Goal: Communication & Community: Answer question/provide support

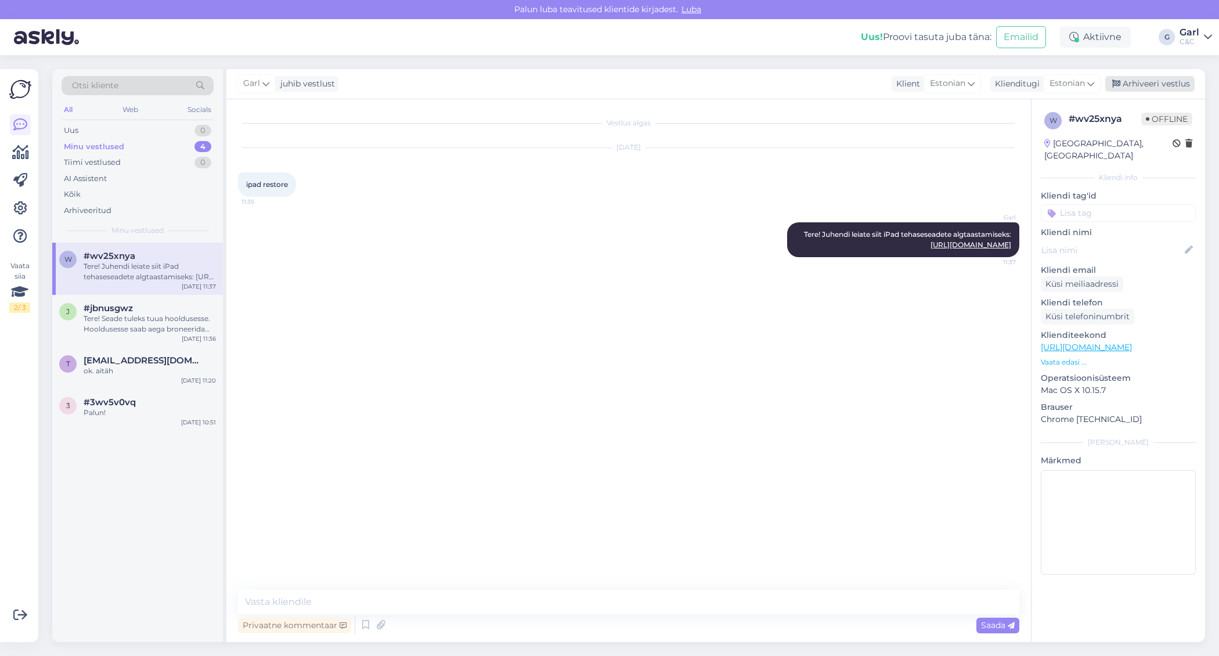
click at [1149, 87] on div "Arhiveeri vestlus" at bounding box center [1150, 84] width 89 height 16
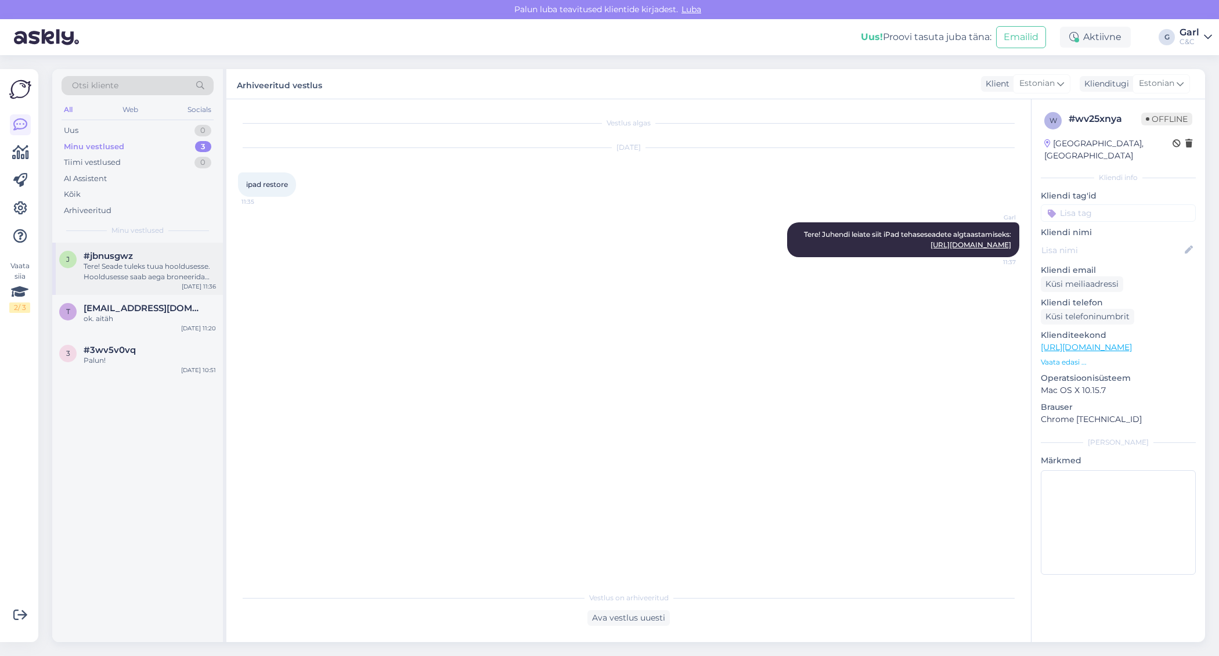
click at [135, 267] on div "Tere! Seade tuleks tuua hooldusesse. Hooldusesse saab aega broneerida kodulehel…" at bounding box center [150, 271] width 132 height 21
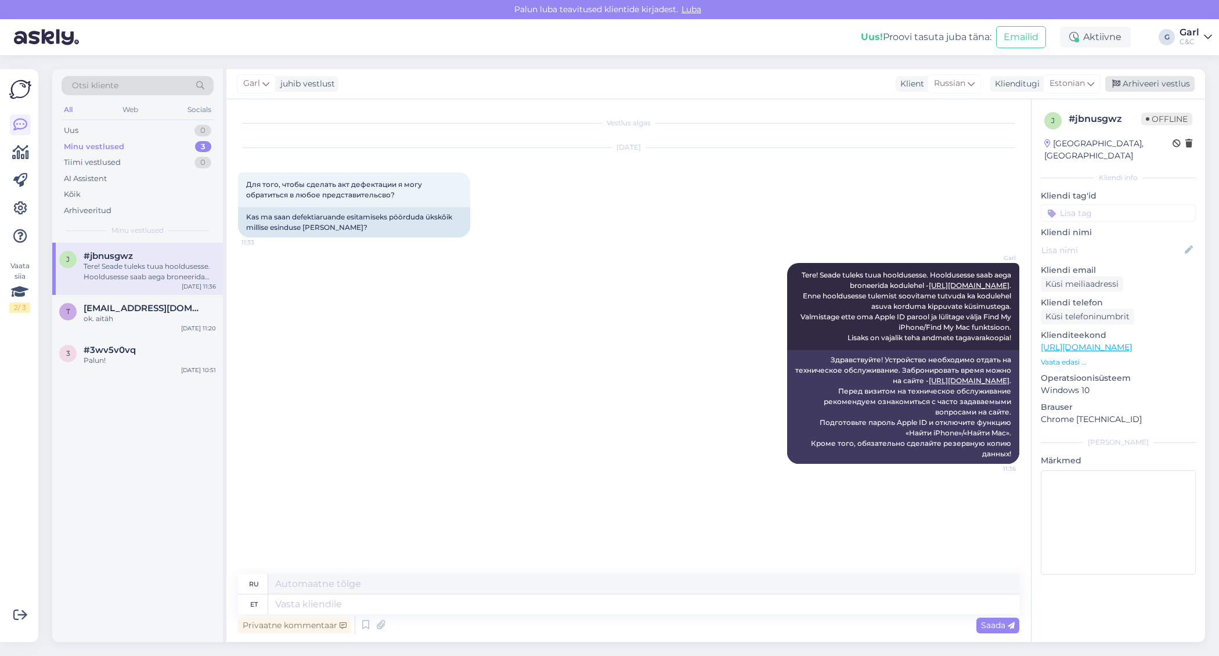
click at [1164, 81] on div "Arhiveeri vestlus" at bounding box center [1150, 84] width 89 height 16
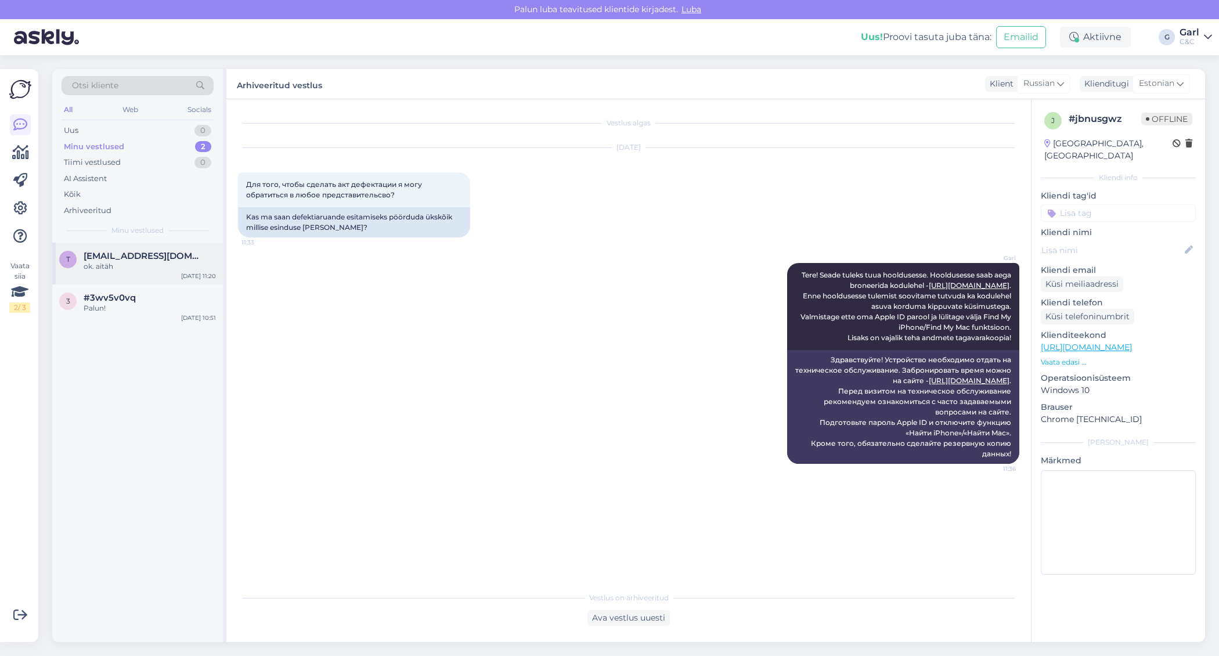
click at [165, 275] on div "t [EMAIL_ADDRESS][DOMAIN_NAME] ok. aitäh [DATE] 11:20" at bounding box center [137, 264] width 171 height 42
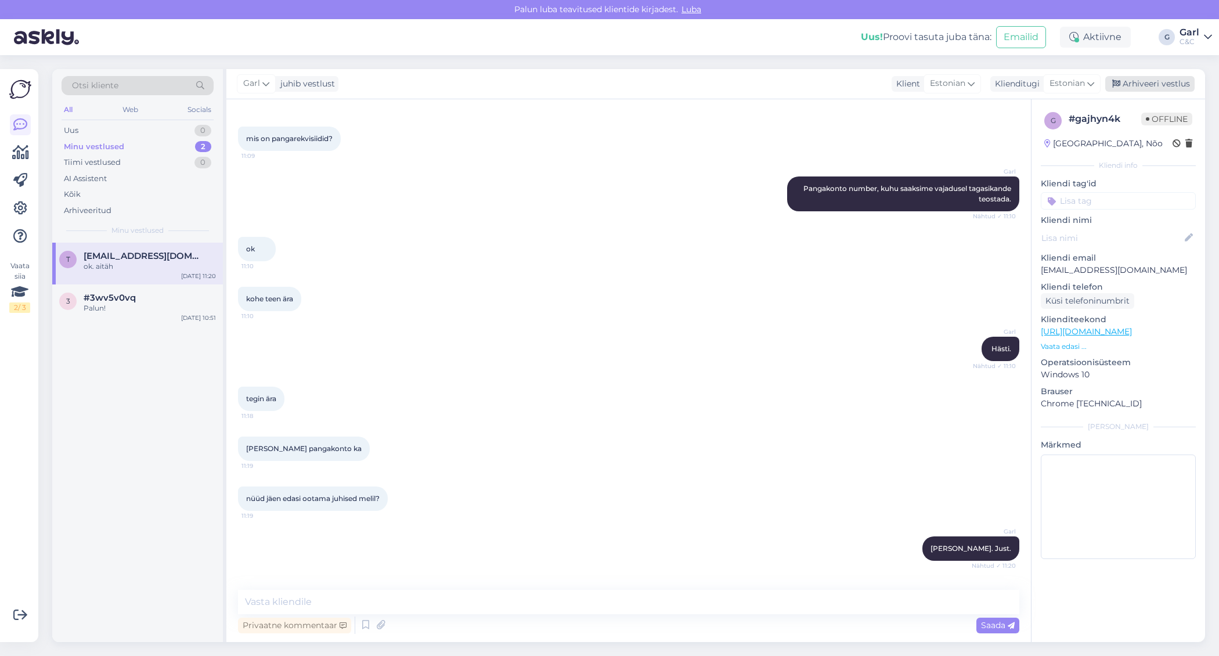
click at [1131, 85] on div "Arhiveeri vestlus" at bounding box center [1150, 84] width 89 height 16
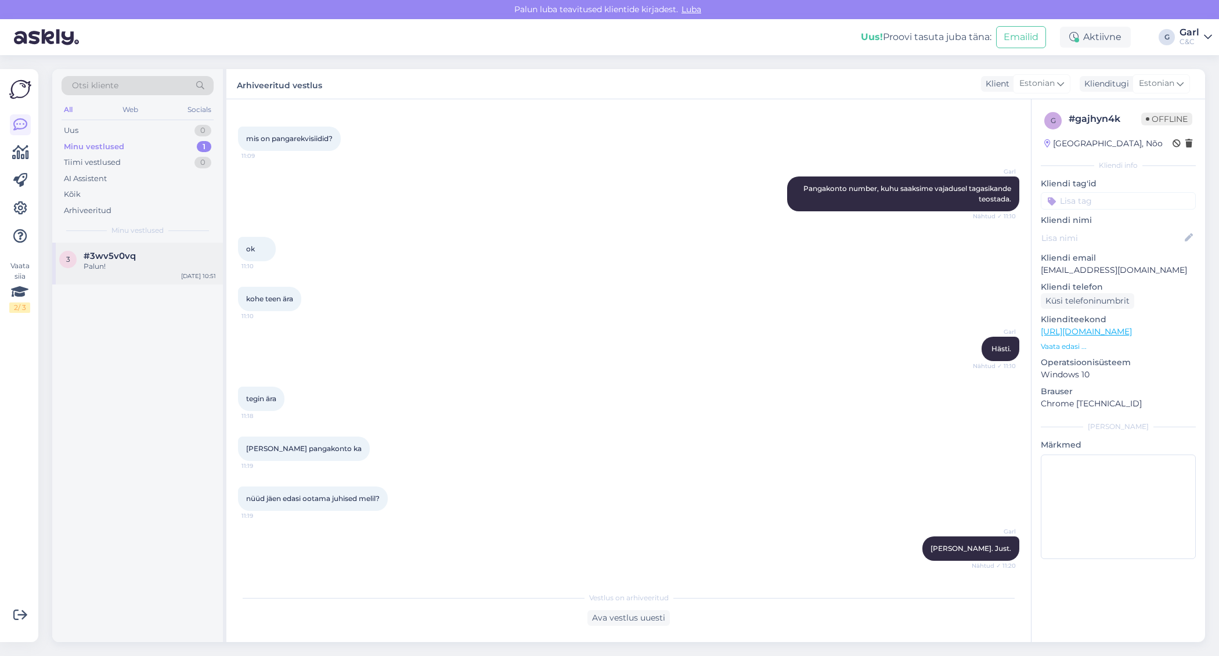
click at [167, 262] on div "Palun!" at bounding box center [150, 266] width 132 height 10
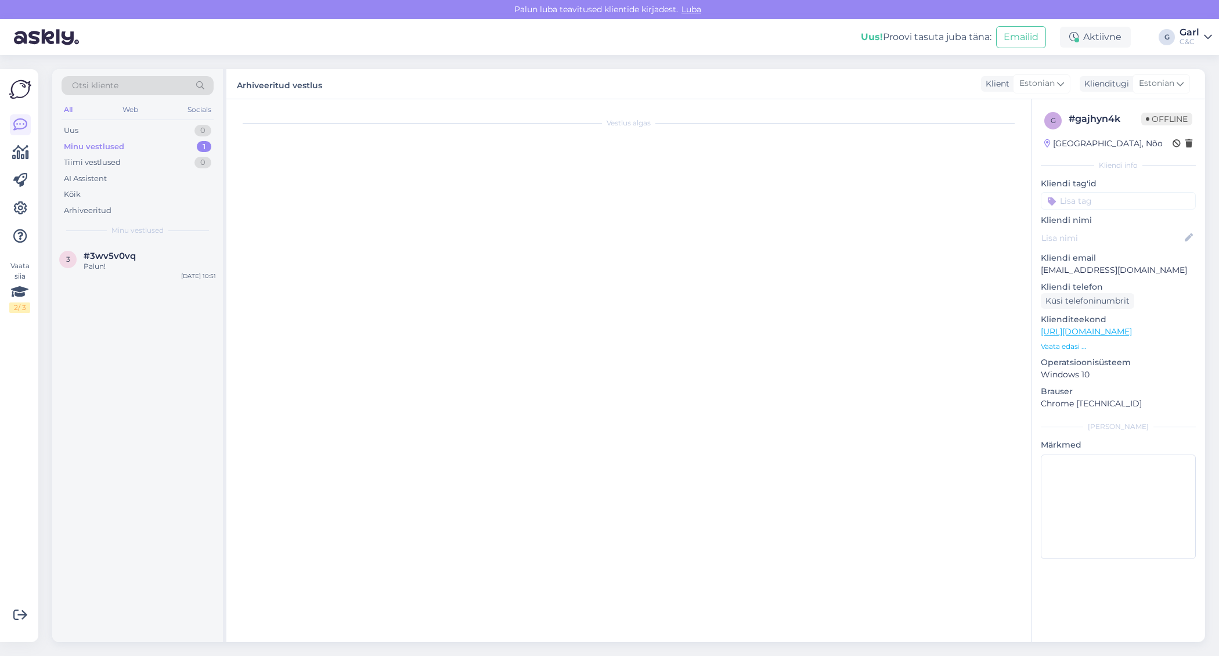
scroll to position [449, 0]
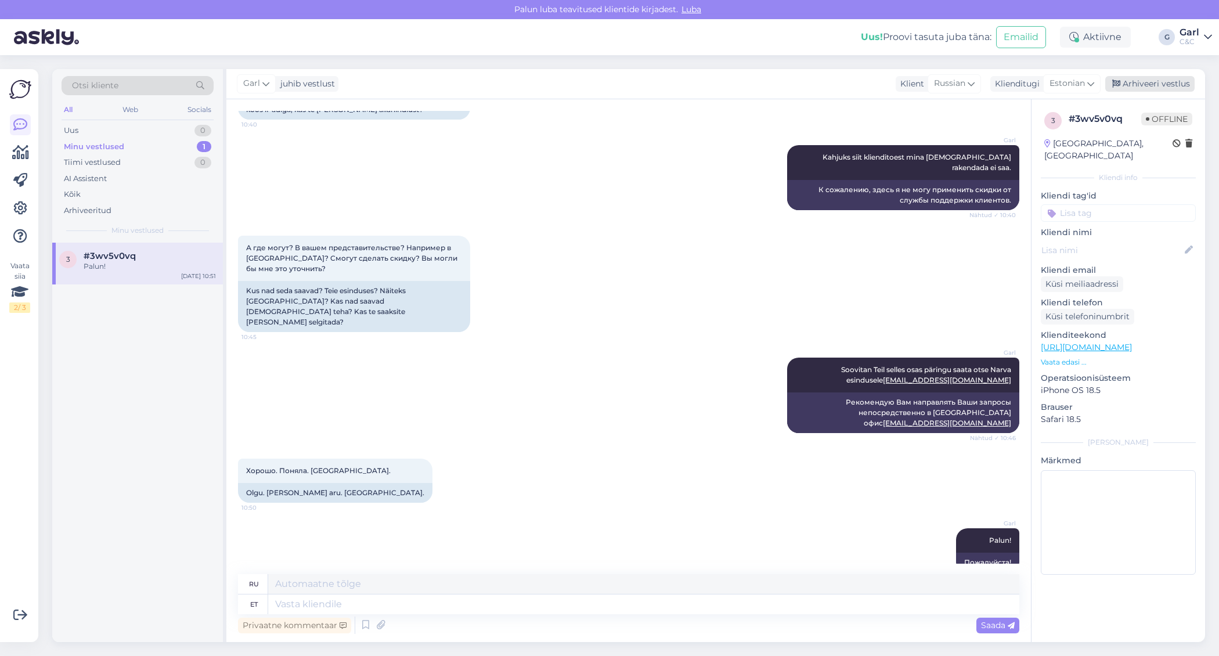
click at [1147, 88] on div "Arhiveeri vestlus" at bounding box center [1150, 84] width 89 height 16
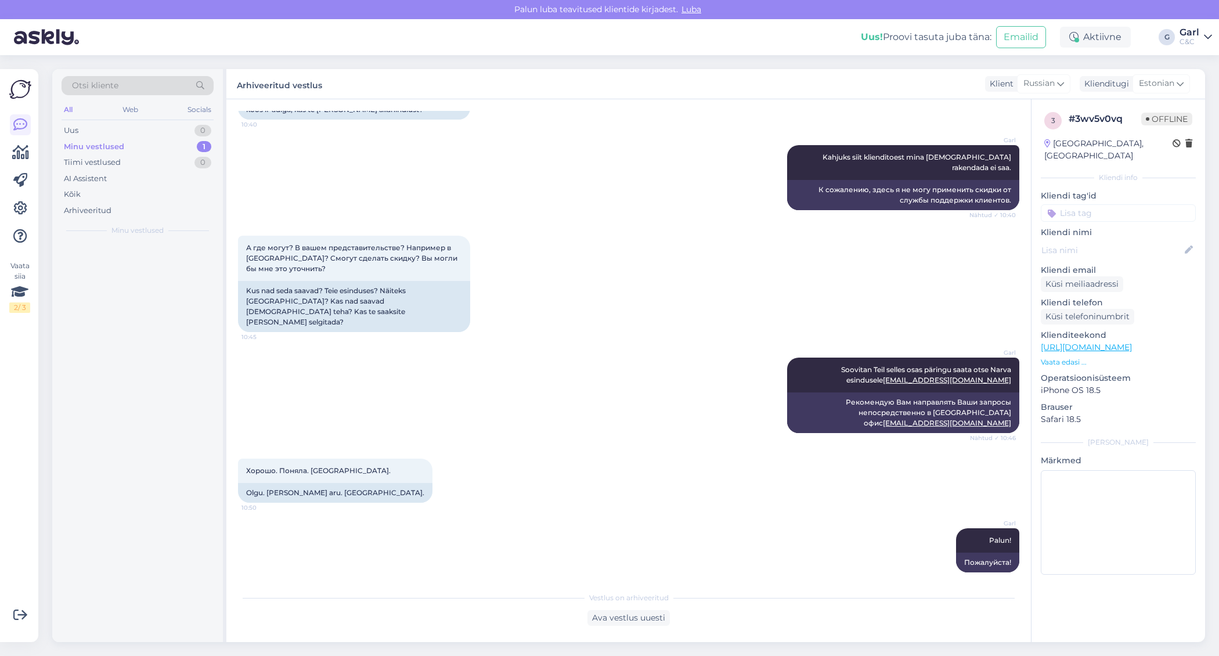
scroll to position [437, 0]
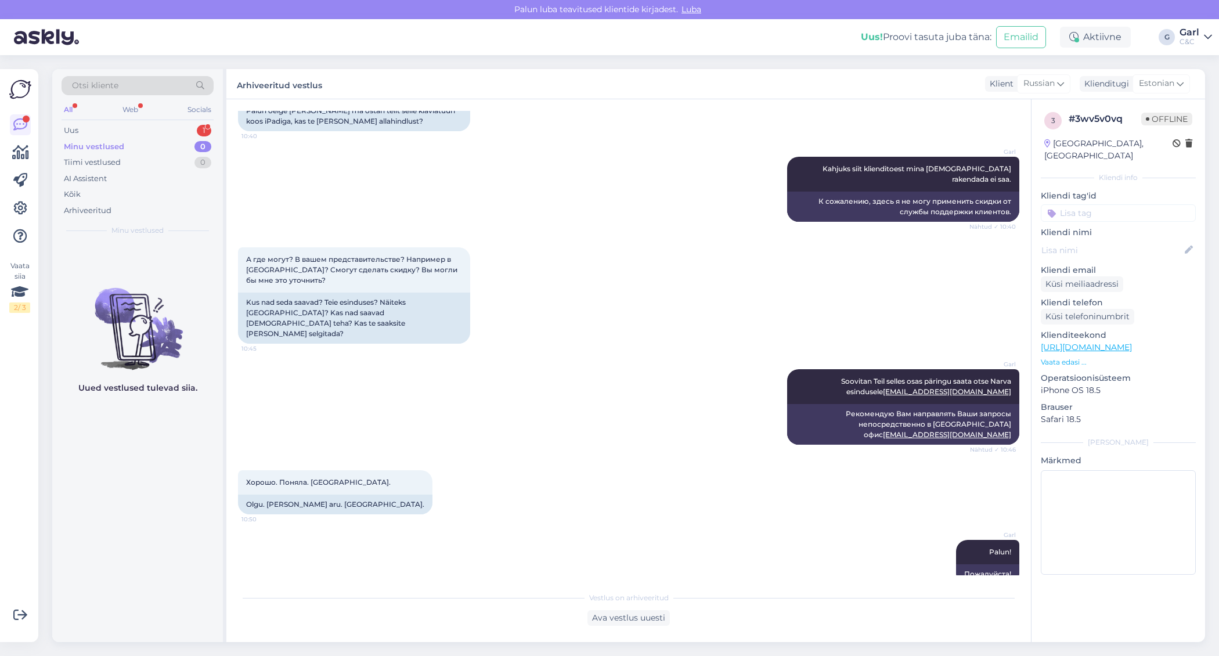
click at [183, 121] on div "Otsi kliente All Web Socials Uus 1 Minu vestlused 0 Tiimi vestlused 0 AI Assist…" at bounding box center [137, 156] width 171 height 174
click at [183, 123] on div "Uus 1" at bounding box center [138, 131] width 152 height 16
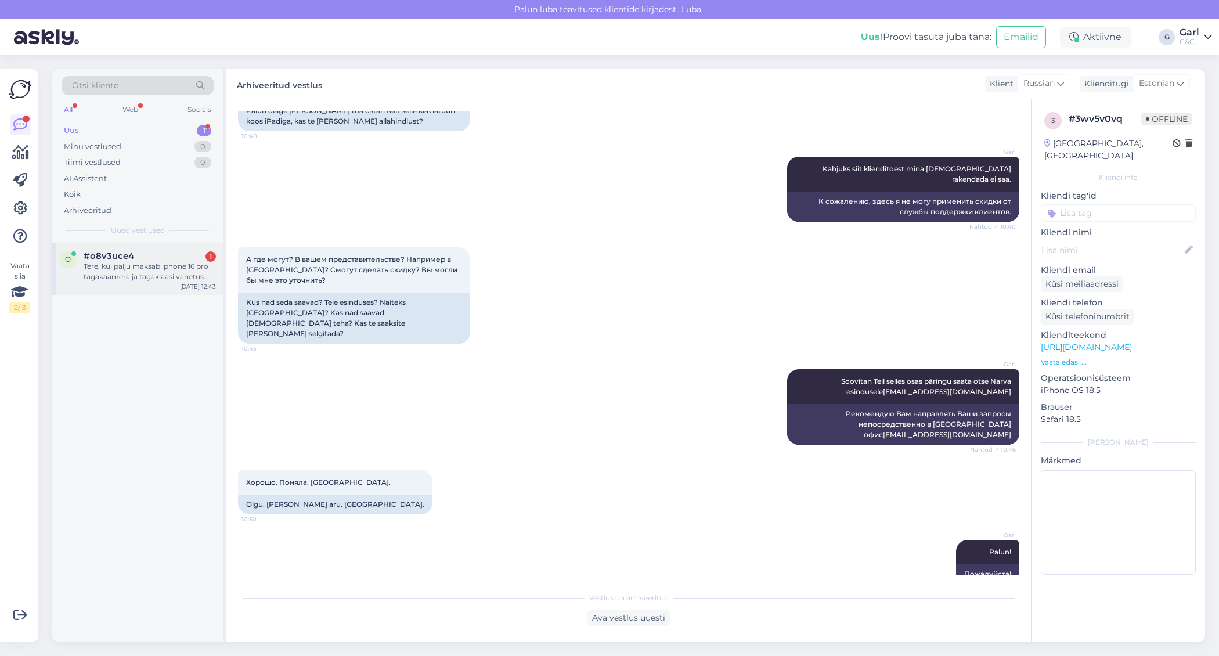
click at [154, 249] on div "o #o8v3uce4 1 Tere, kui palju maksab iphone 16 pro tagakaamera ja tagaklaasi va…" at bounding box center [137, 269] width 171 height 52
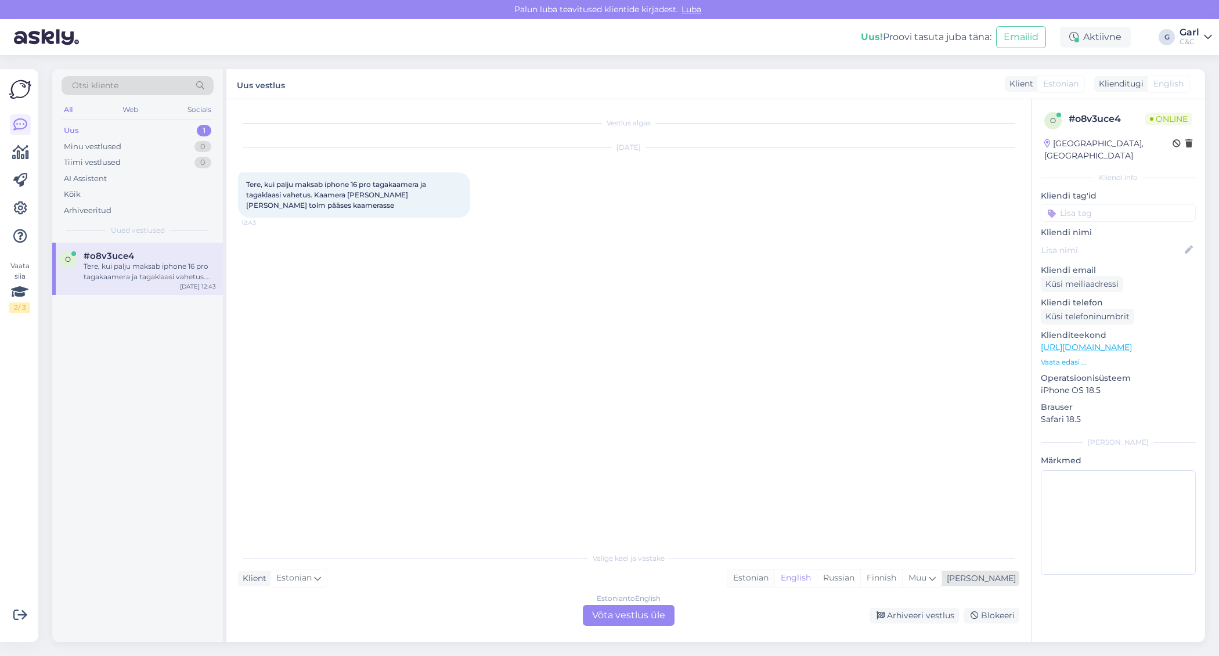
click at [775, 575] on div "Estonian" at bounding box center [751, 578] width 47 height 17
click at [598, 605] on div "Estonian to Estonian Võta vestlus üle" at bounding box center [629, 615] width 92 height 21
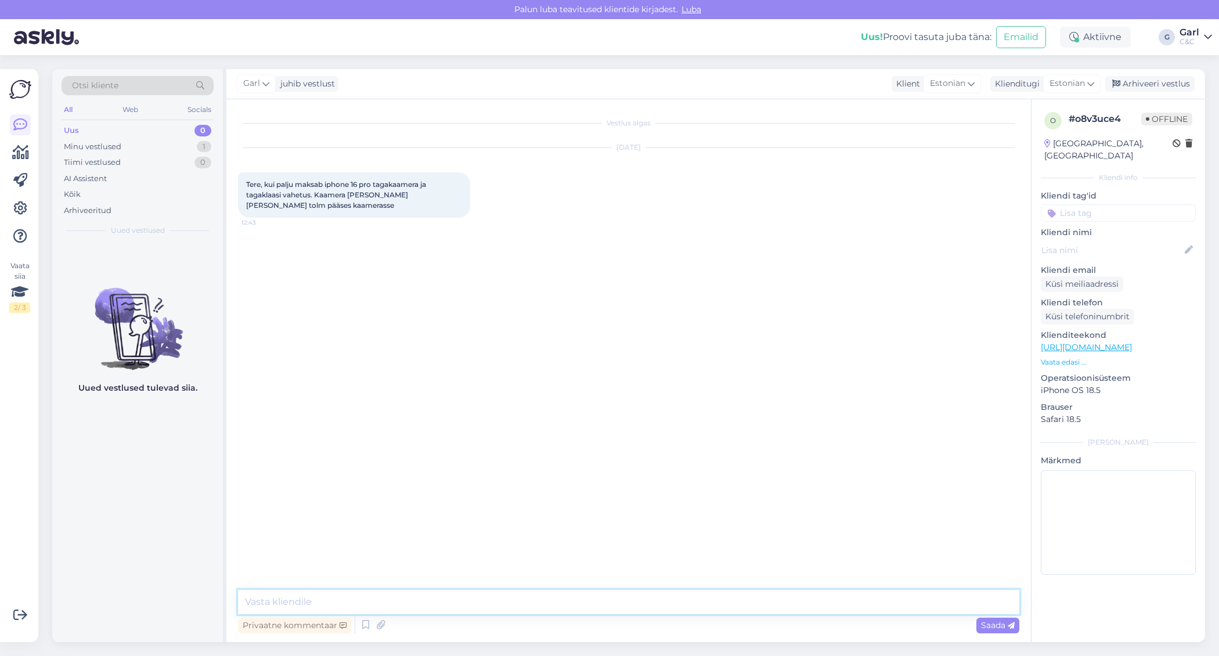
click at [598, 602] on textarea at bounding box center [629, 602] width 782 height 24
type textarea "Tere! Remont toimuks tõenäoliselt läbi põhimooduli vahetuse, mille maksumus on …"
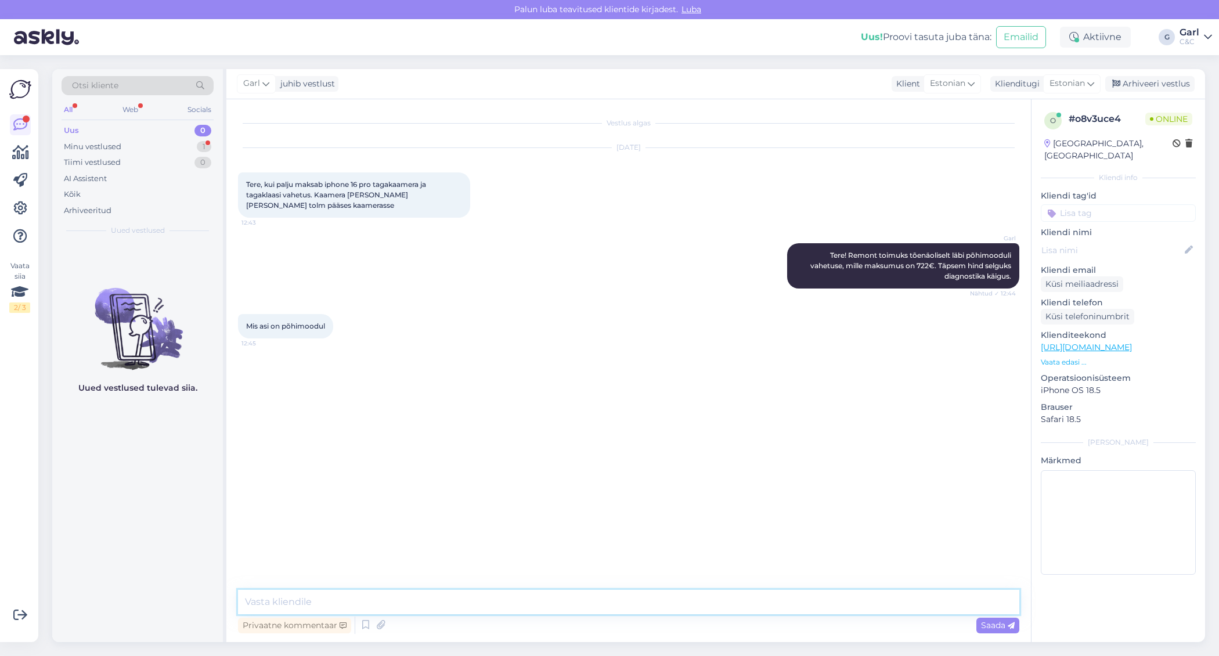
click at [336, 592] on textarea at bounding box center [629, 602] width 782 height 24
click at [187, 149] on div "Minu vestlused 1" at bounding box center [138, 147] width 152 height 16
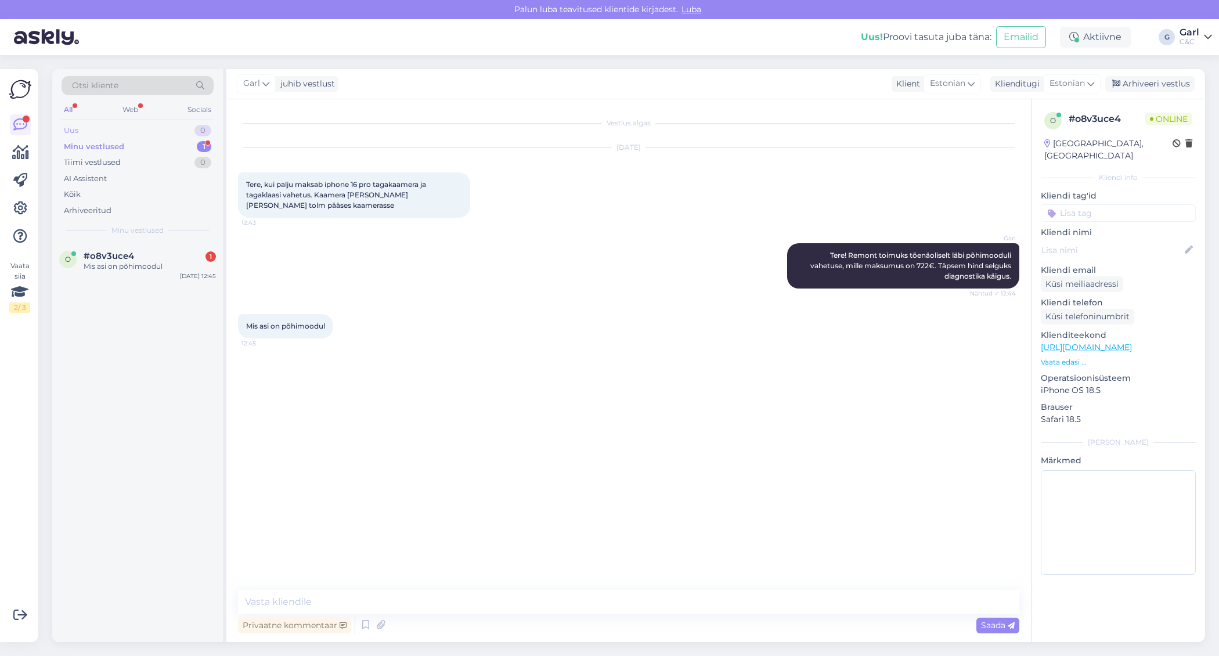
click at [188, 132] on div "Uus 0" at bounding box center [138, 131] width 152 height 16
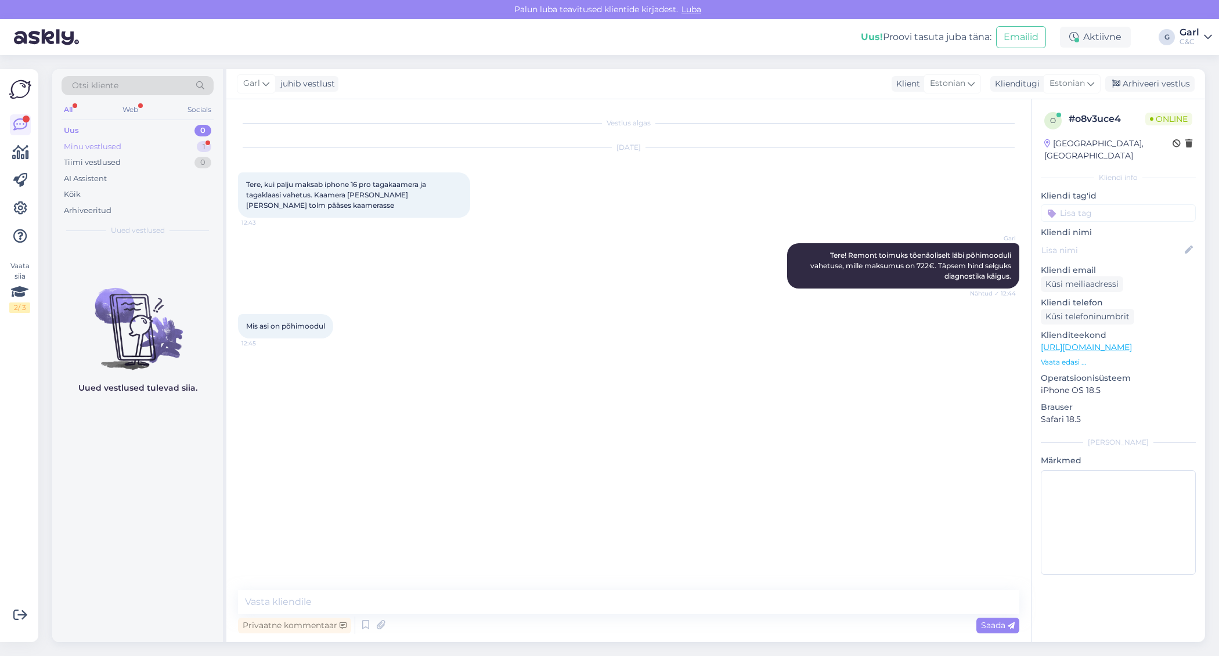
click at [186, 142] on div "Minu vestlused 1" at bounding box center [138, 147] width 152 height 16
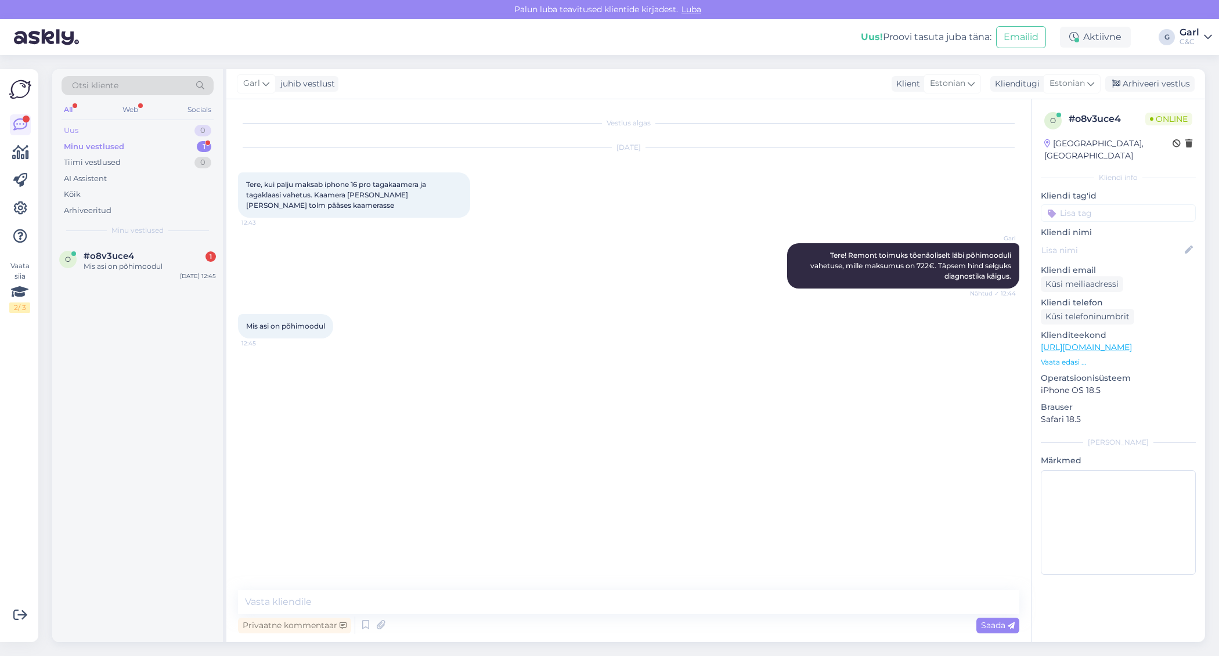
click at [186, 134] on div "Uus 0" at bounding box center [138, 131] width 152 height 16
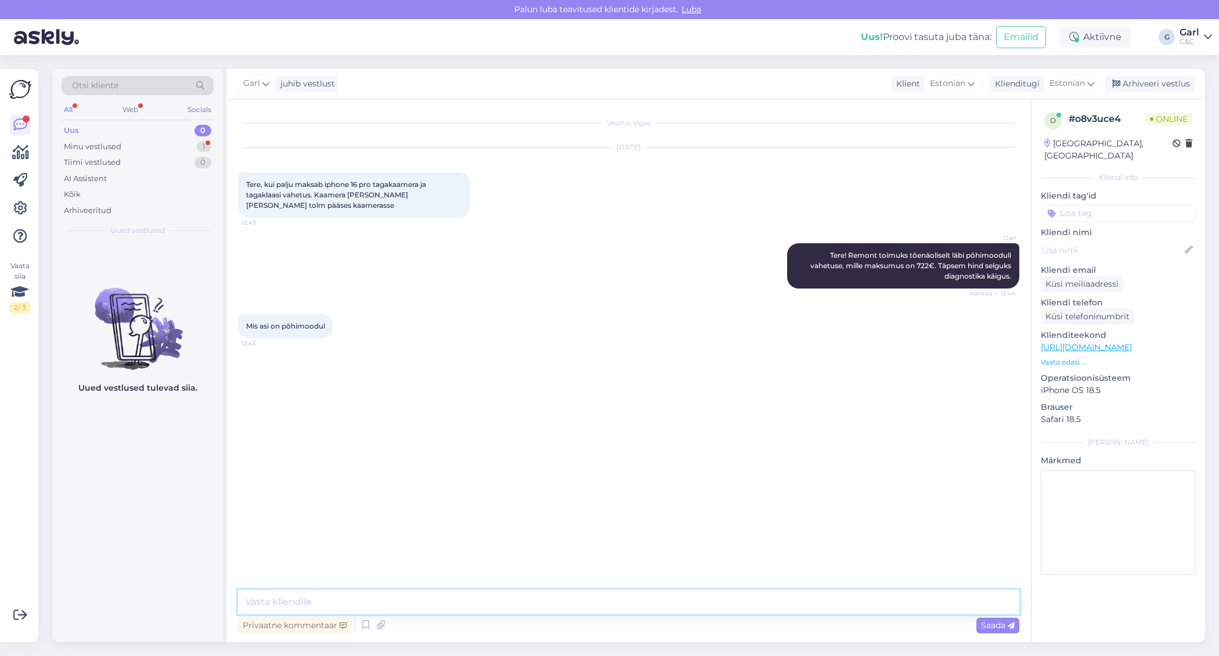
click at [361, 599] on textarea at bounding box center [629, 602] width 782 height 24
type textarea "S"
type textarea "K"
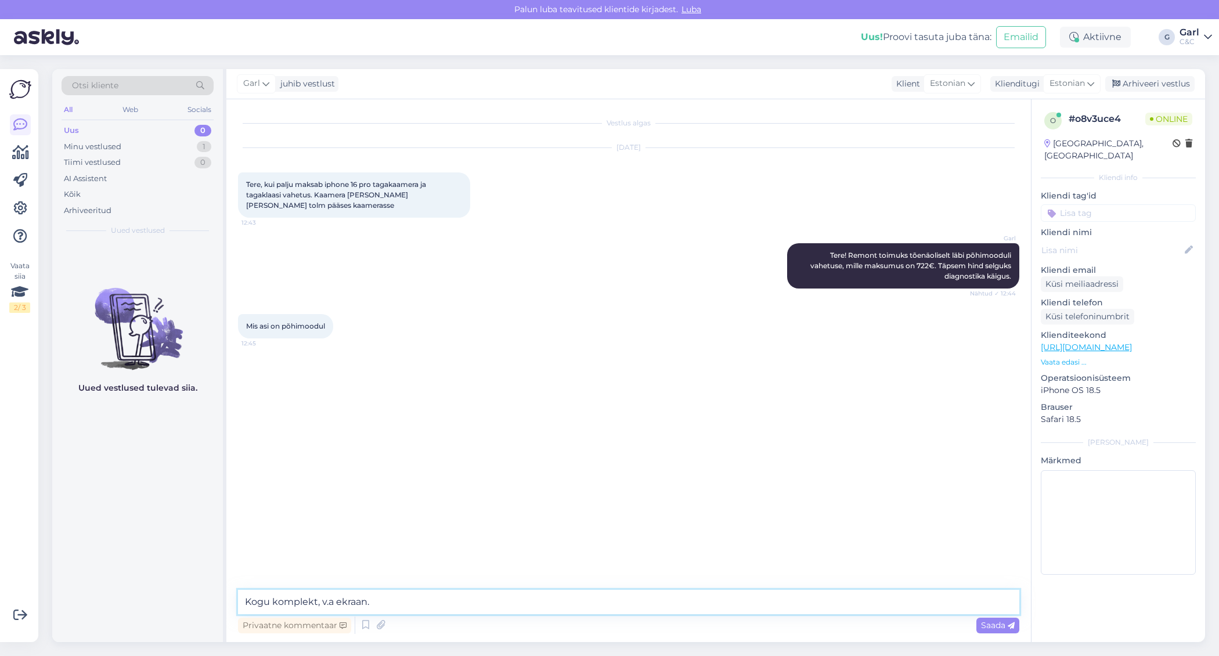
type textarea "Kogu komplekt, v.a ekraan."
click at [493, 607] on textarea at bounding box center [629, 602] width 782 height 24
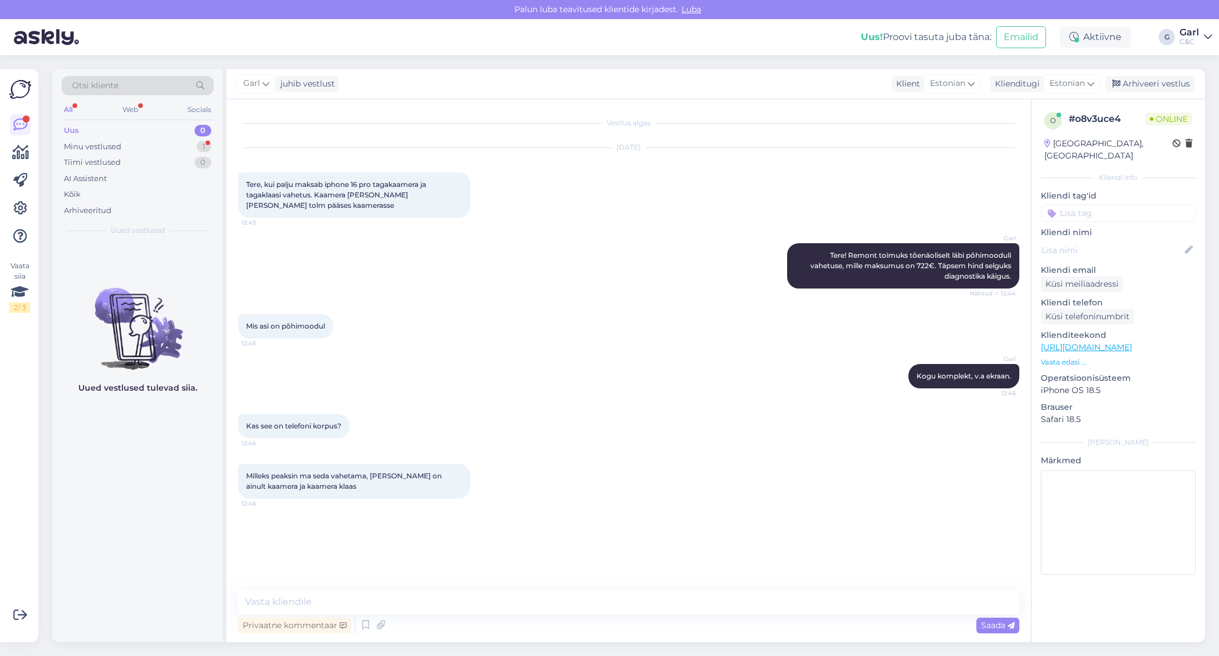
click at [610, 587] on div "Vestlus algas [DATE] Tere, kui palju maksab iphone 16 pro tagakaamera ja tagakl…" at bounding box center [628, 370] width 805 height 543
click at [606, 602] on textarea at bounding box center [629, 602] width 782 height 24
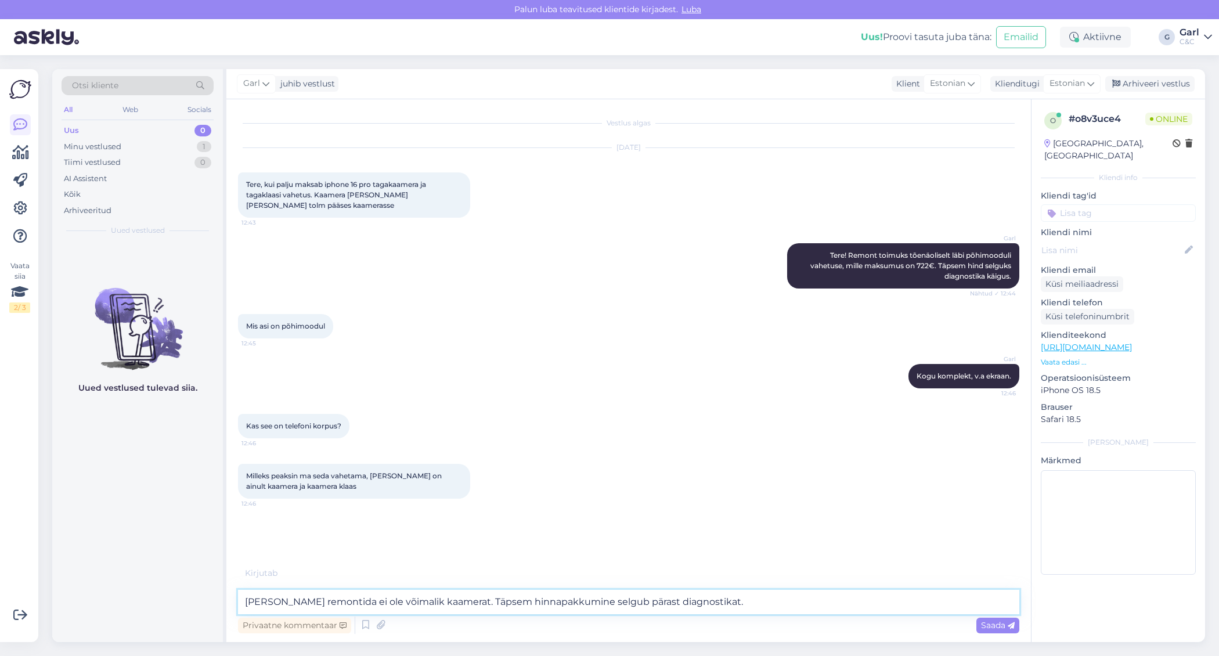
type textarea "[PERSON_NAME] remontida ei ole võimalik kaamerat. Täpsem hinnapakkumine selgub …"
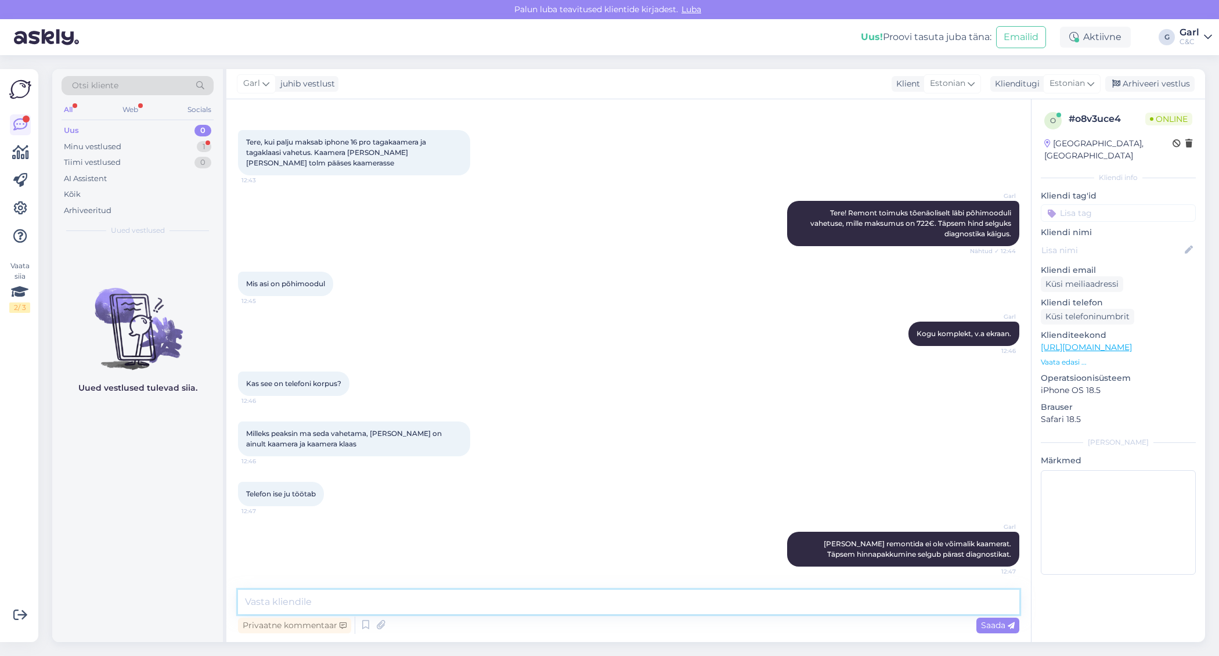
click at [621, 591] on textarea at bounding box center [629, 602] width 782 height 24
click at [593, 575] on div "[PERSON_NAME] moel remontida ei ole võimalik kaamerat. Täpsem hinnapakkumine se…" at bounding box center [629, 549] width 782 height 60
click at [580, 598] on textarea at bounding box center [629, 602] width 782 height 24
click at [560, 599] on textarea at bounding box center [629, 602] width 782 height 24
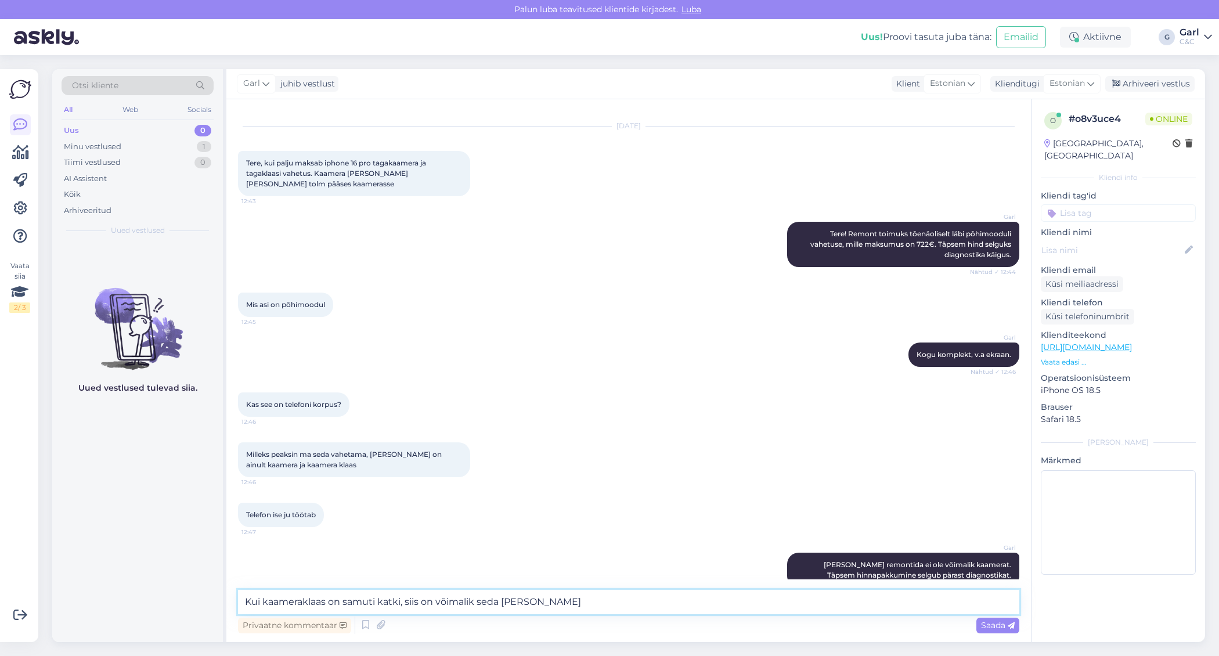
scroll to position [23, 0]
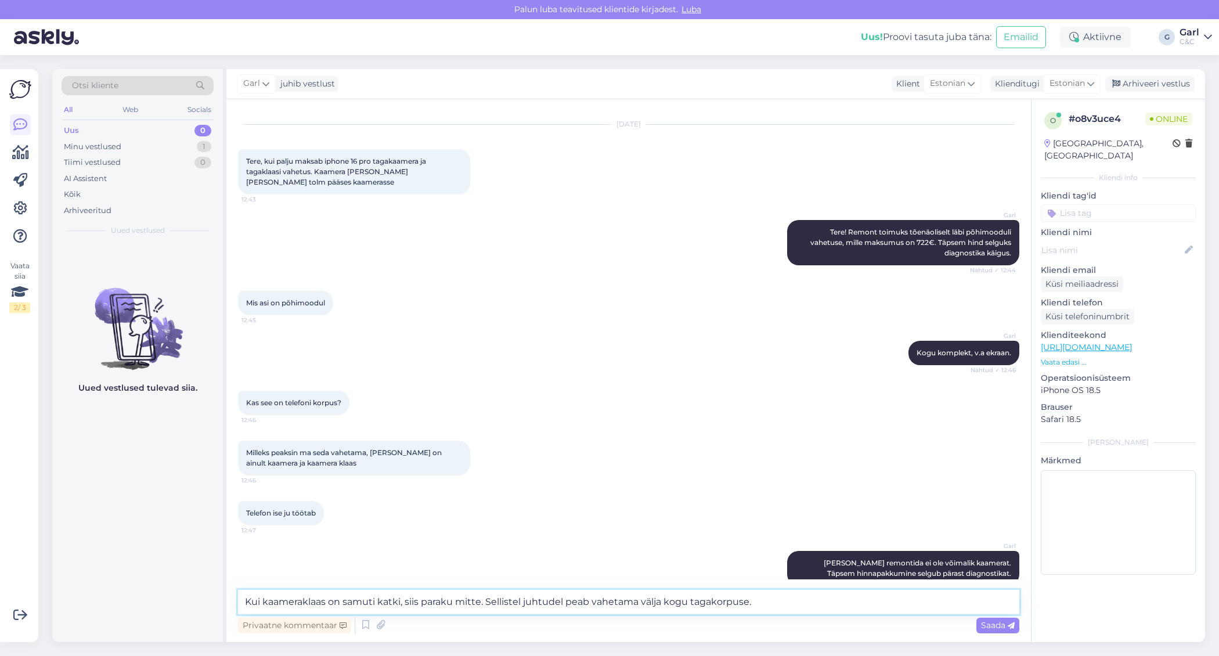
type textarea "Kui kaameraklaas on samuti katki, siis paraku mitte. Sellistel juhtudel peab va…"
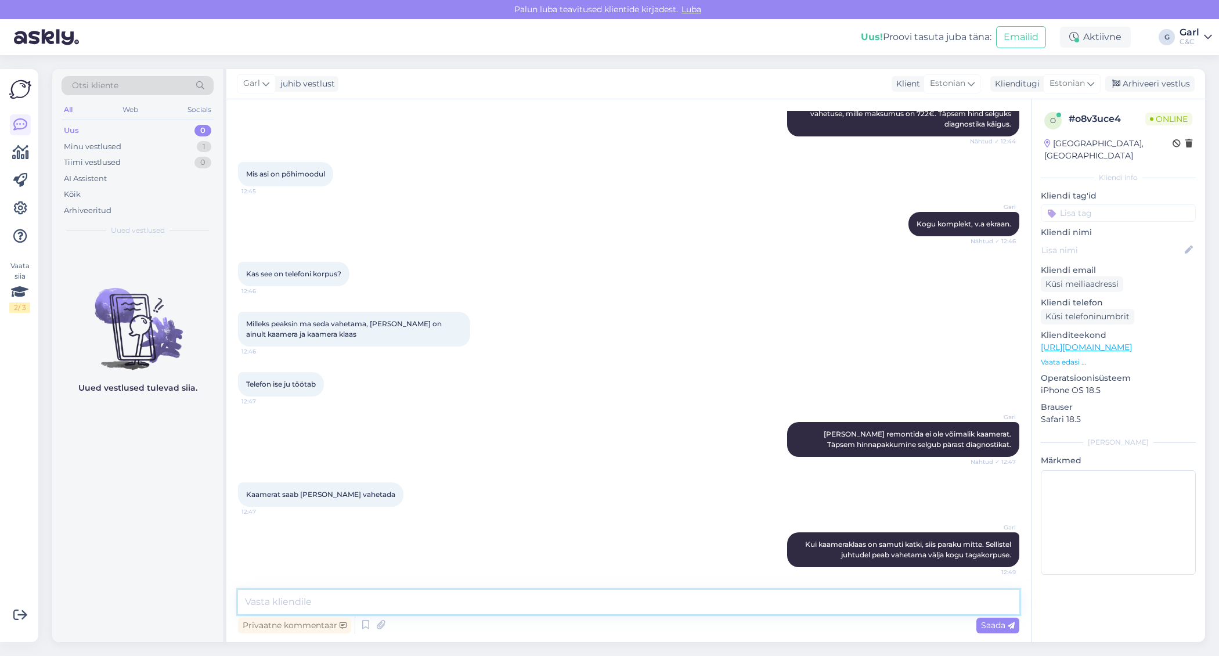
click at [576, 598] on textarea at bounding box center [629, 602] width 782 height 24
click at [563, 613] on textarea at bounding box center [629, 602] width 782 height 24
click at [563, 601] on textarea at bounding box center [629, 602] width 782 height 24
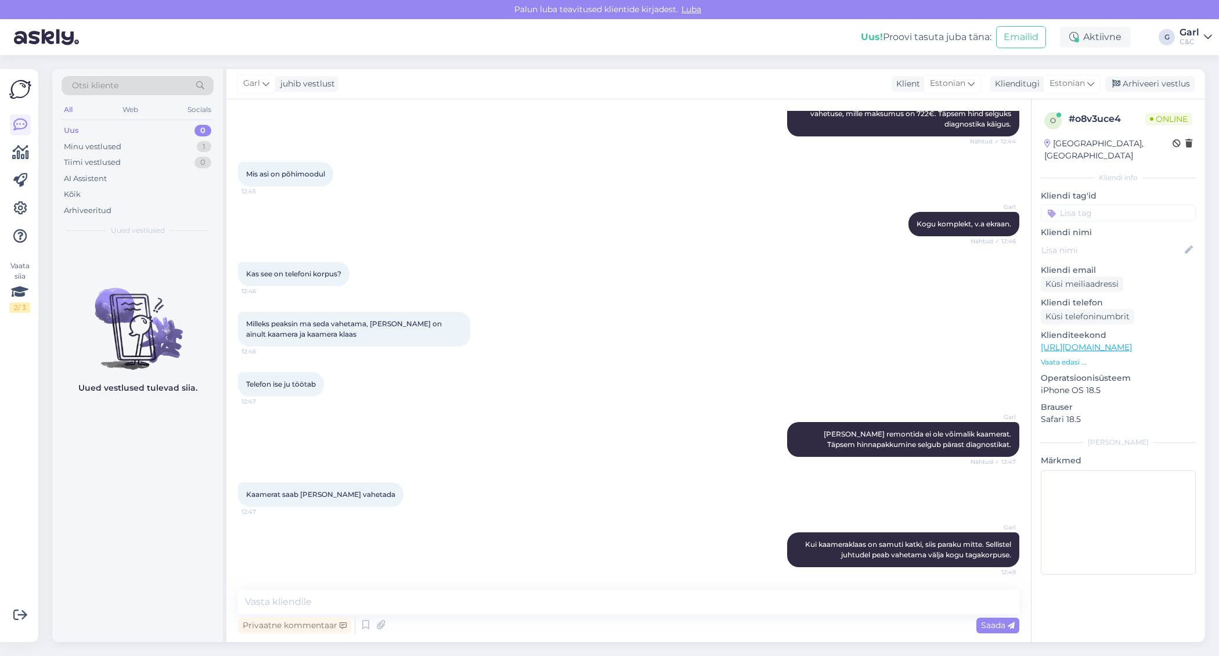
click at [555, 616] on div "Privaatne kommentaar Saada" at bounding box center [629, 625] width 782 height 22
click at [368, 625] on icon at bounding box center [366, 625] width 14 height 17
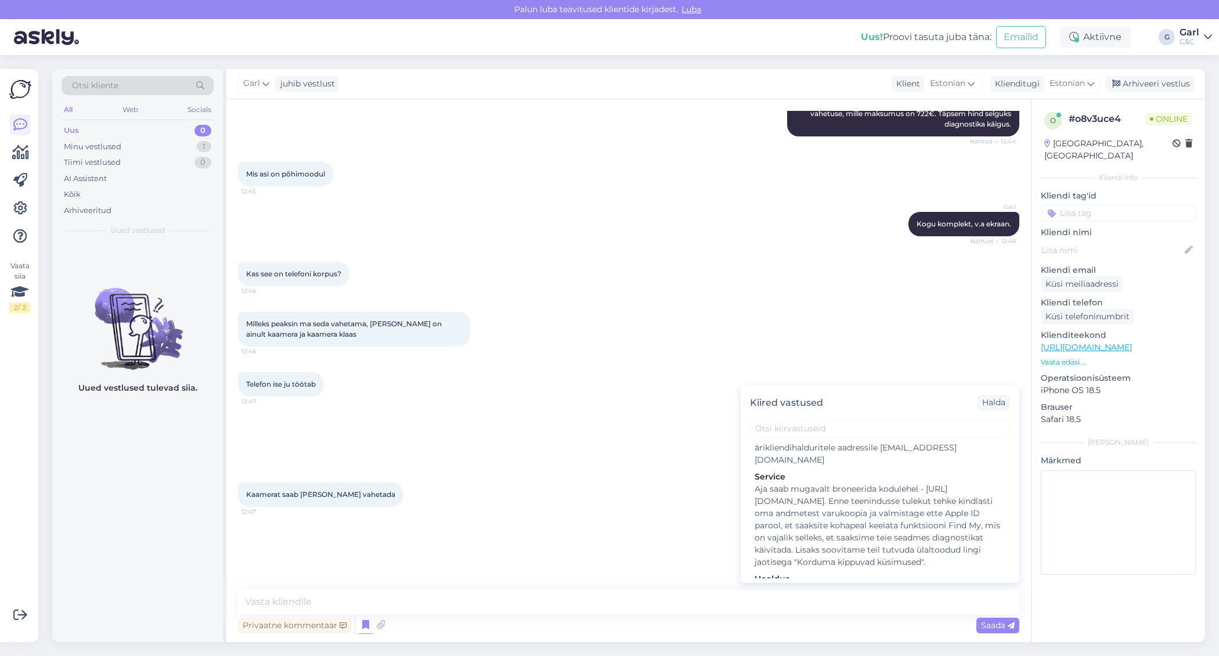
scroll to position [1715, 0]
click at [774, 585] on div "Hooldusesse saab aega broneerida kodulehel - [URL][DOMAIN_NAME]. Enne hoolduses…" at bounding box center [880, 621] width 251 height 73
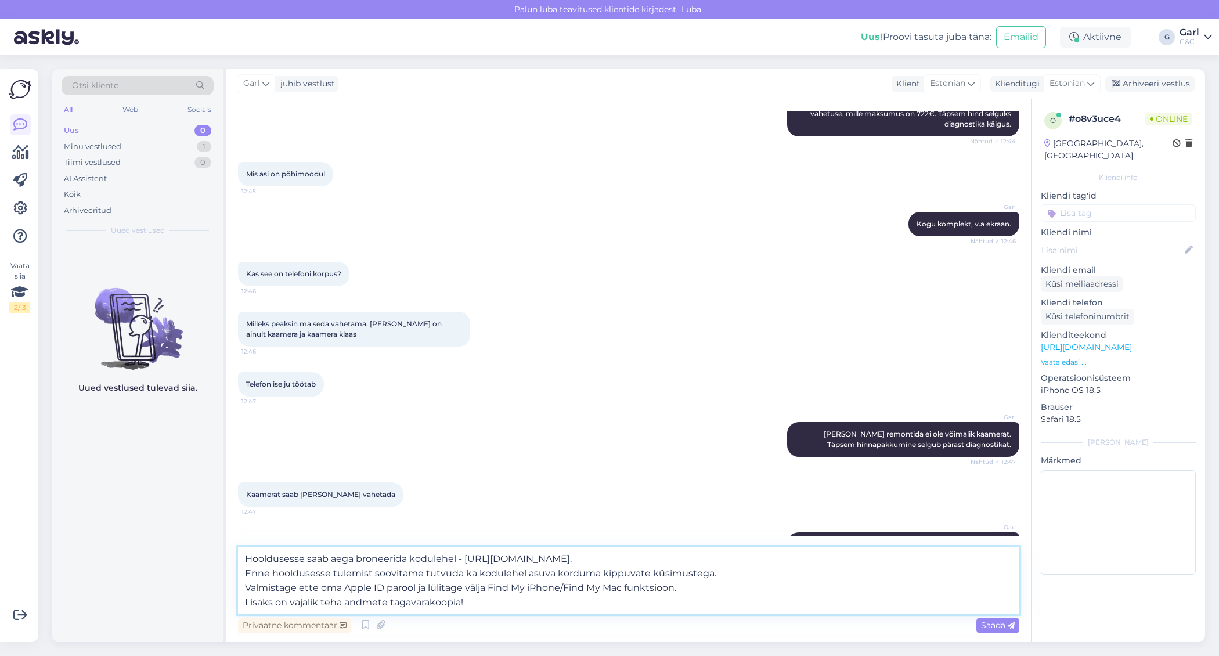
click at [536, 598] on textarea "Hooldusesse saab aega broneerida kodulehel - [URL][DOMAIN_NAME]. Enne hoolduses…" at bounding box center [629, 580] width 782 height 67
type textarea "Hooldusesse saab aega broneerida kodulehel - [URL][DOMAIN_NAME]. Enne hoolduses…"
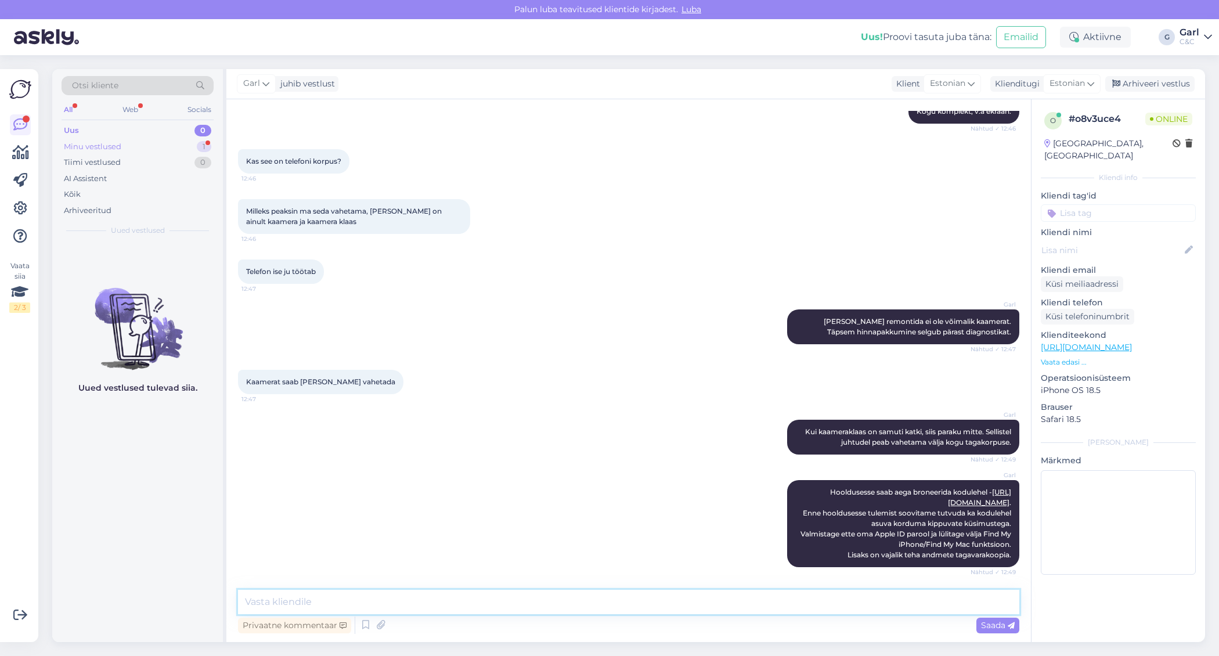
scroll to position [325, 0]
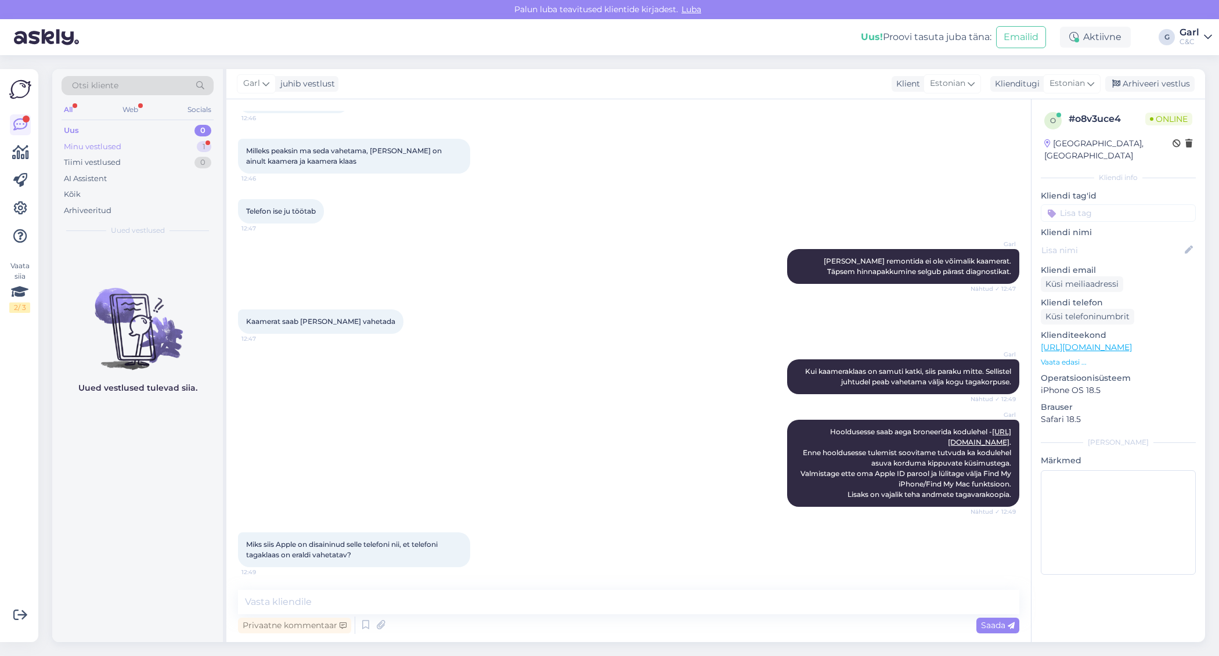
click at [180, 146] on div "Minu vestlused 1" at bounding box center [138, 147] width 152 height 16
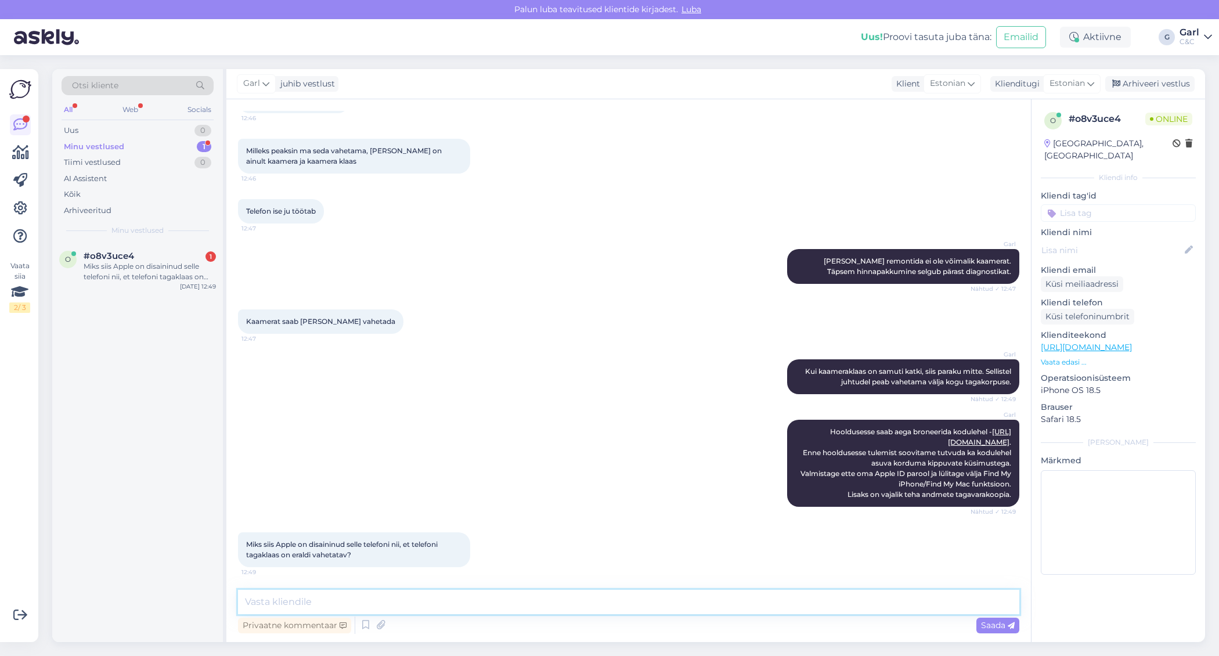
click at [379, 604] on textarea at bounding box center [629, 602] width 782 height 24
type textarea "Ei oska sellele küsimusele vastata."
click at [440, 610] on textarea "Ei oska sellele küsimusele vastata." at bounding box center [629, 602] width 782 height 24
type textarea "Jään vastuse võlgu selles osas. :)"
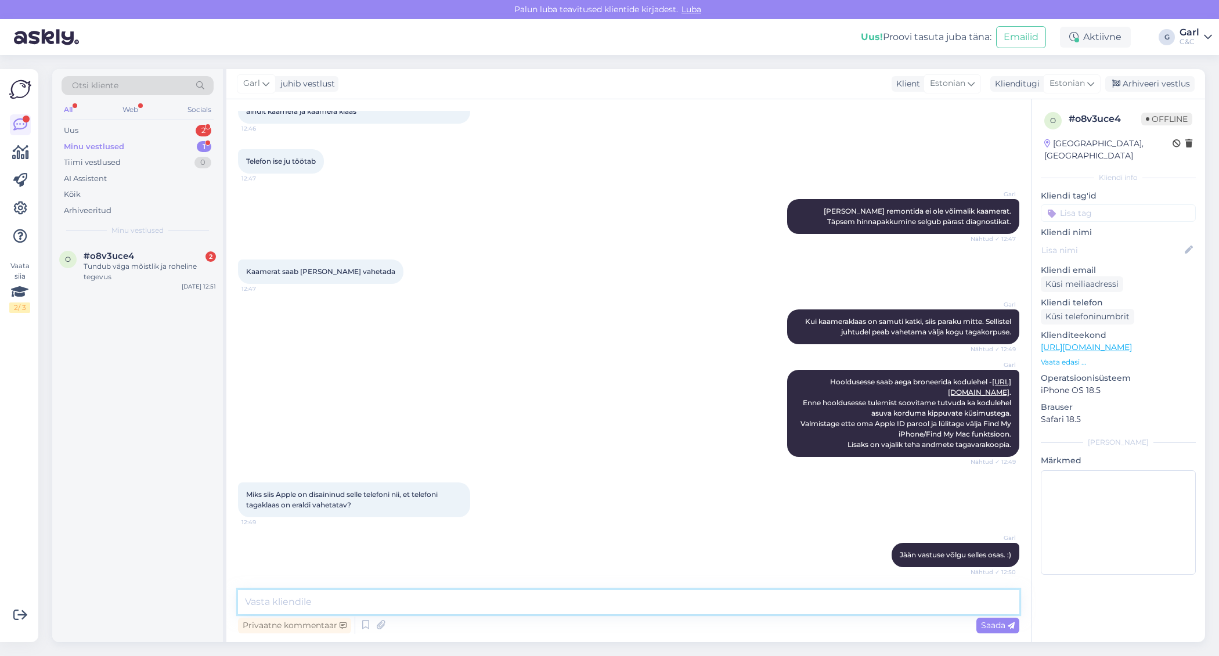
scroll to position [485, 0]
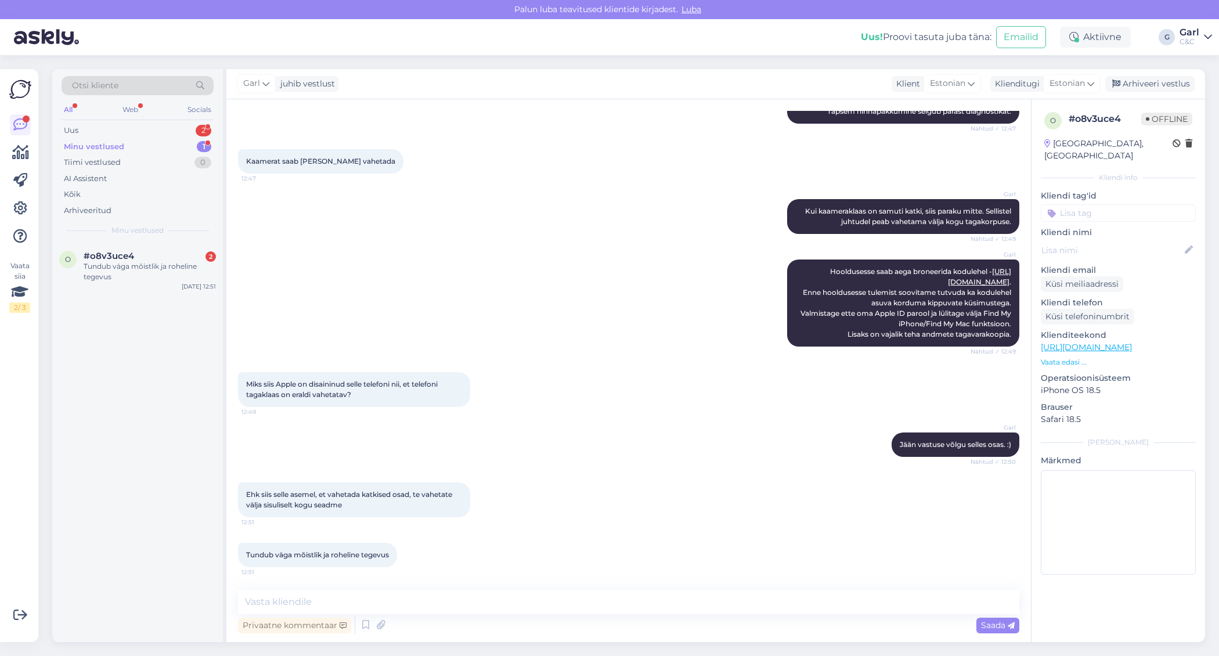
click at [181, 409] on div "o #o8v3uce4 2 Tundub väga mõistlik ja roheline tegevus [DATE] 12:51" at bounding box center [137, 443] width 171 height 400
click at [171, 123] on div "Uus 2" at bounding box center [138, 131] width 152 height 16
click at [390, 606] on textarea at bounding box center [629, 602] width 782 height 24
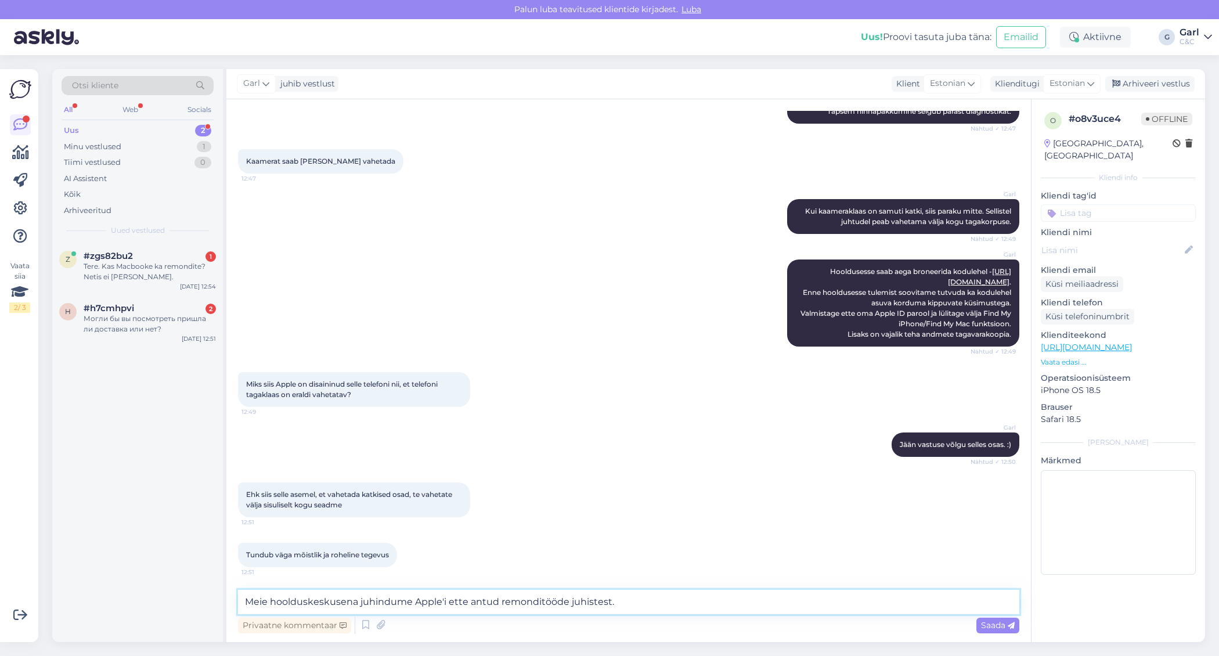
type textarea "Meie hoolduskeskusena juhindume Apple'i ette antud remonditööde juhistest."
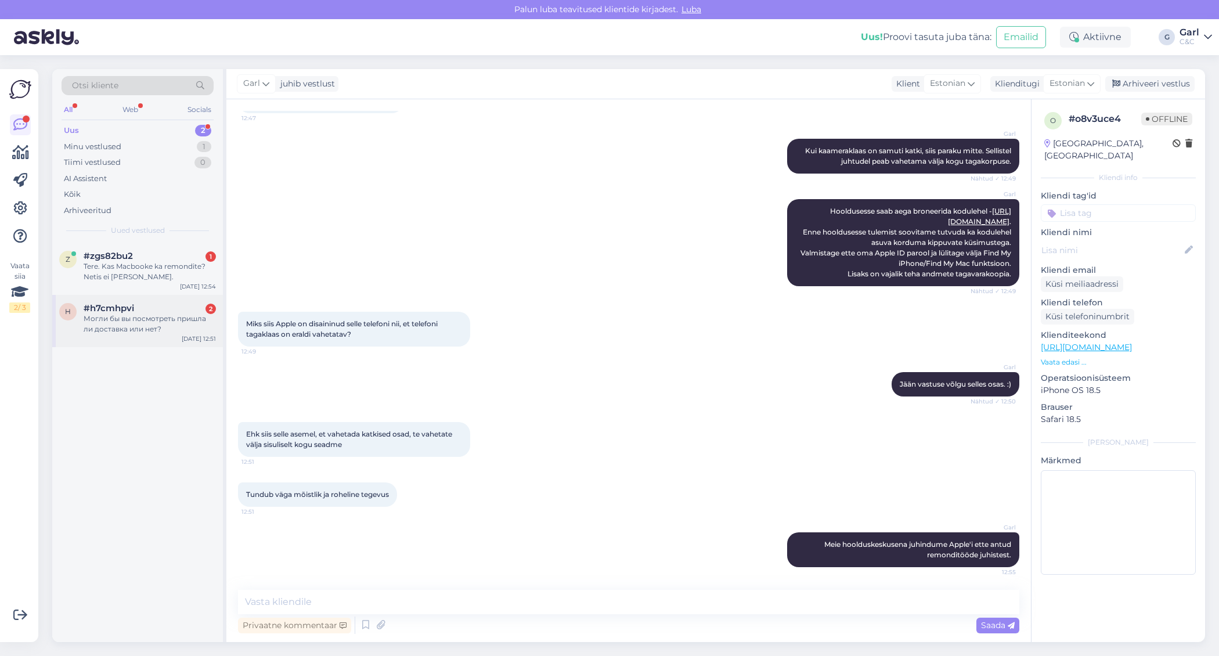
click at [167, 307] on div "#h7cmhpvi 2" at bounding box center [150, 308] width 132 height 10
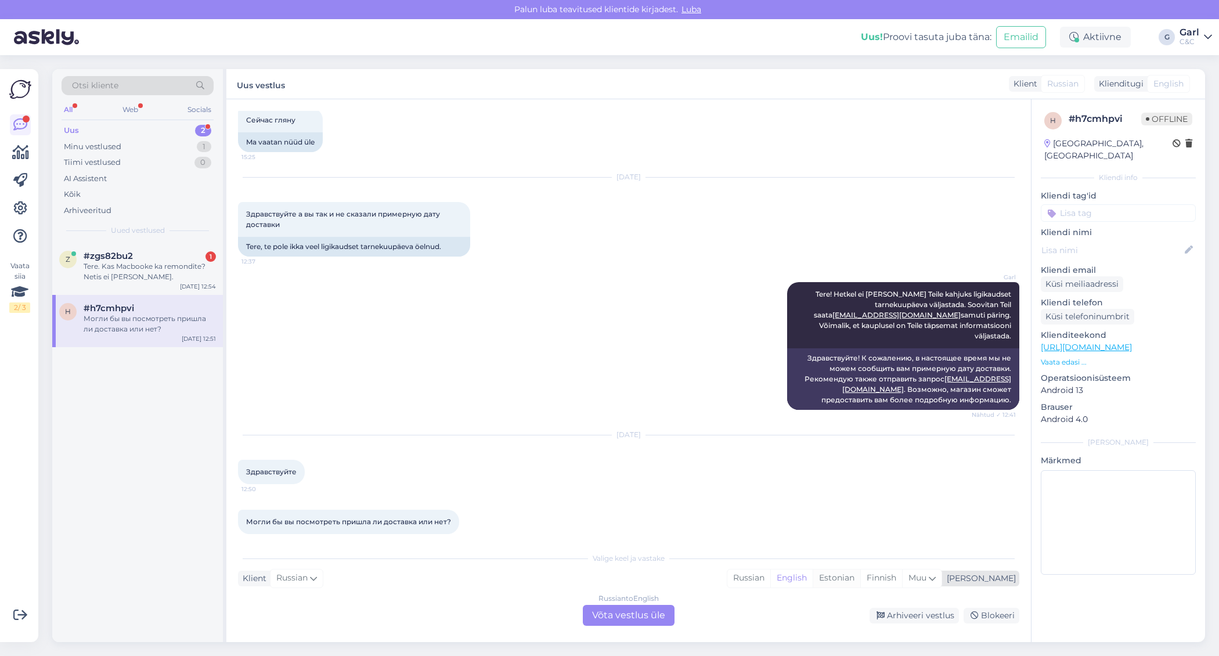
click at [861, 575] on div "Estonian" at bounding box center [837, 578] width 48 height 17
click at [647, 614] on div "Russian to Estonian Võta vestlus üle" at bounding box center [629, 615] width 92 height 21
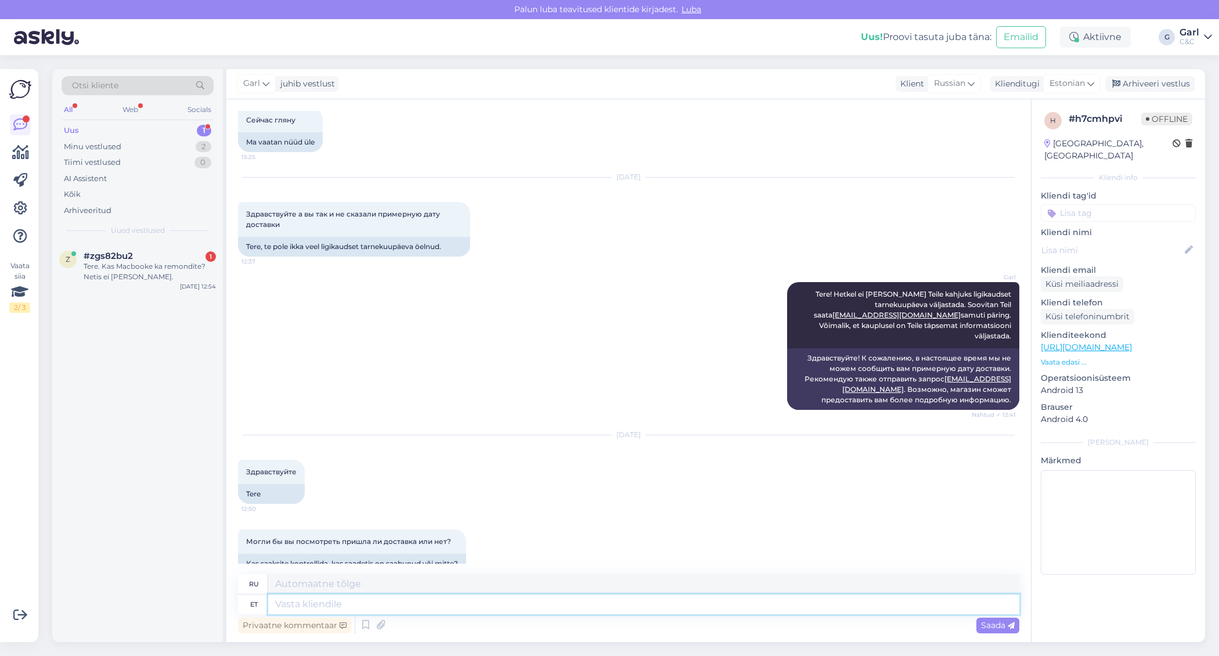
click at [598, 600] on textarea at bounding box center [643, 605] width 751 height 20
type textarea "Tere!"
type textarea "Привет!"
type textarea "Tere! Teile a"
type textarea "Привет! Тебе!"
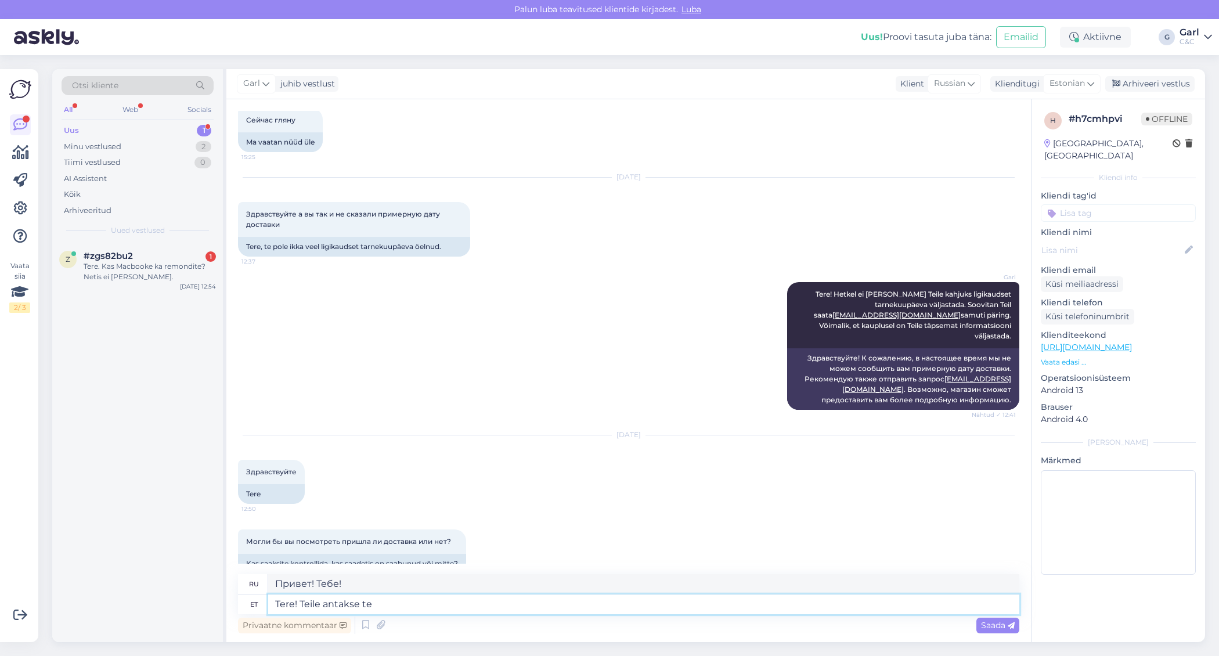
type textarea "Tere! Teile antakse tea"
type textarea "Привет! Вам дано"
type textarea "Tere! Teile antakse teada, k"
type textarea "Здравствуйте! Настоящим уведомляем вас,"
type textarea "Tere! Teile antakse teada, kui"
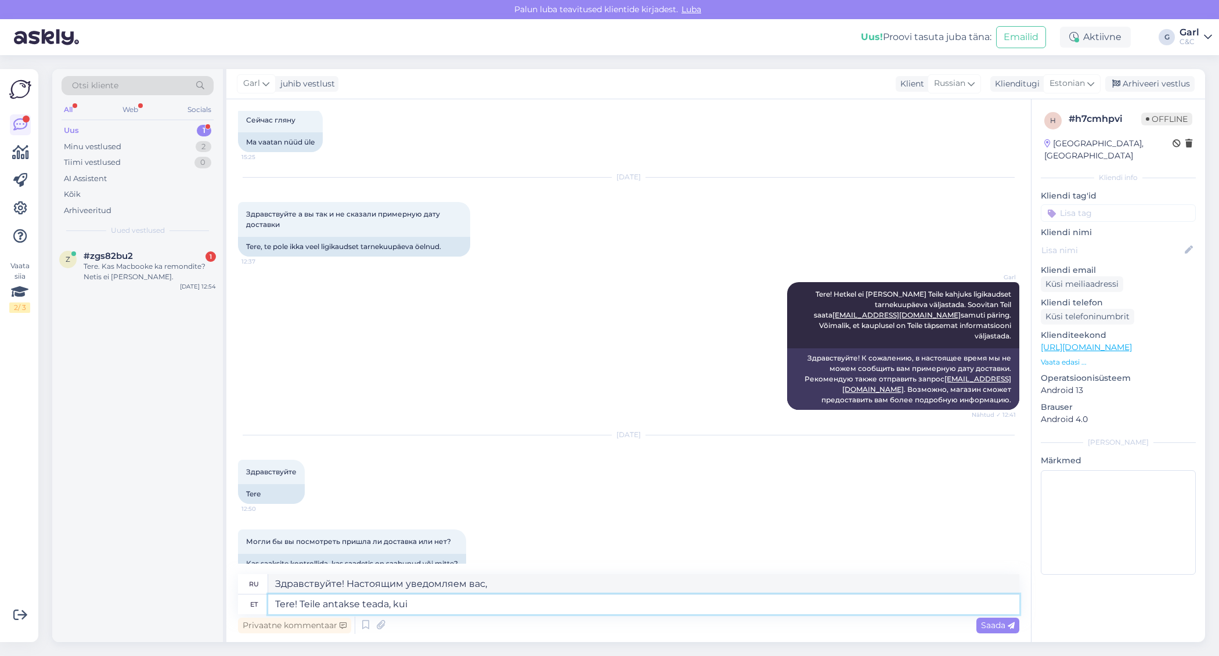
type textarea "Здравствуйте! Вы будете уведомлены, когда"
type textarea "Tere! Teile antakse teada, kui tellimus o"
type textarea "Здравствуйте! Вы будете уведомлены, когда заказ будет готов."
type textarea "Tere! Teile antakse teada, kui tellimus on k"
type textarea "Здравствуйте! Вы будете уведомлены, когда ваш заказ будет готов."
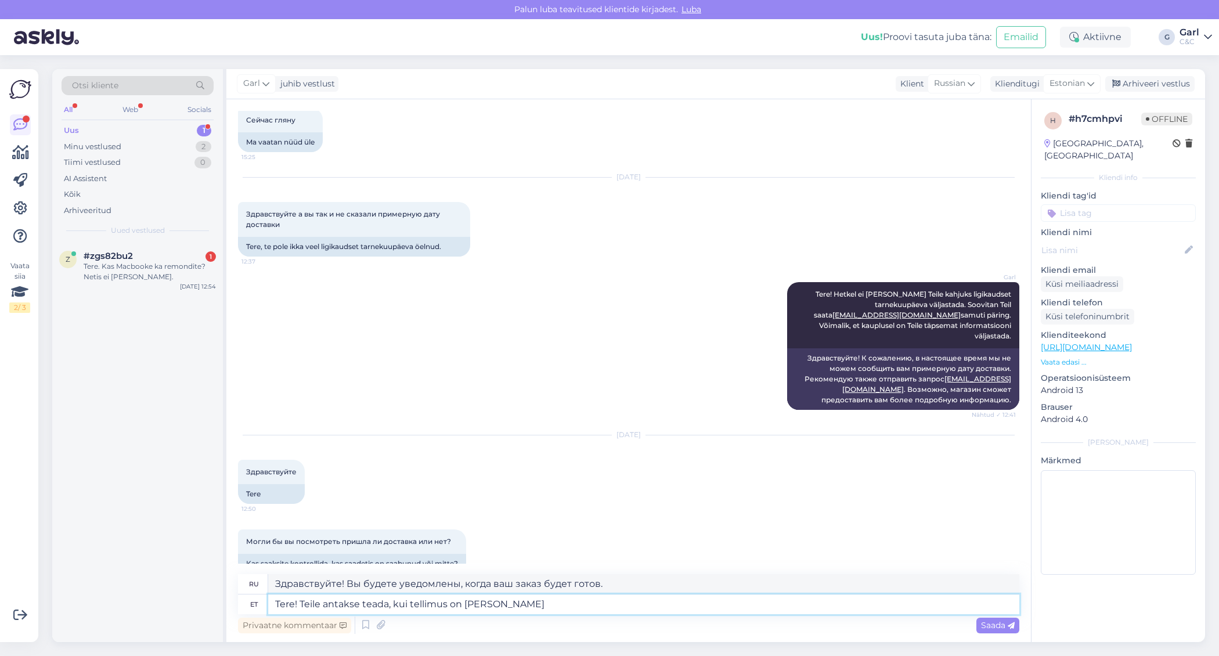
type textarea "Tere! Teile antakse teada, kui tellimus on [PERSON_NAME] j"
type textarea "Здравствуйте! Мы сообщим вам, когда ваш заказ прибудет."
type textarea "Tere! Teile antakse teada, kui tellimus on [PERSON_NAME] jõudnud ning valmis vä"
type textarea "Здравствуйте! Мы сообщим вам, когда ваш заказ прибудет и будет готов."
type textarea "Tere! Teile antakse teada, kui tellimus on [PERSON_NAME] jõudnud ning valmis vä…"
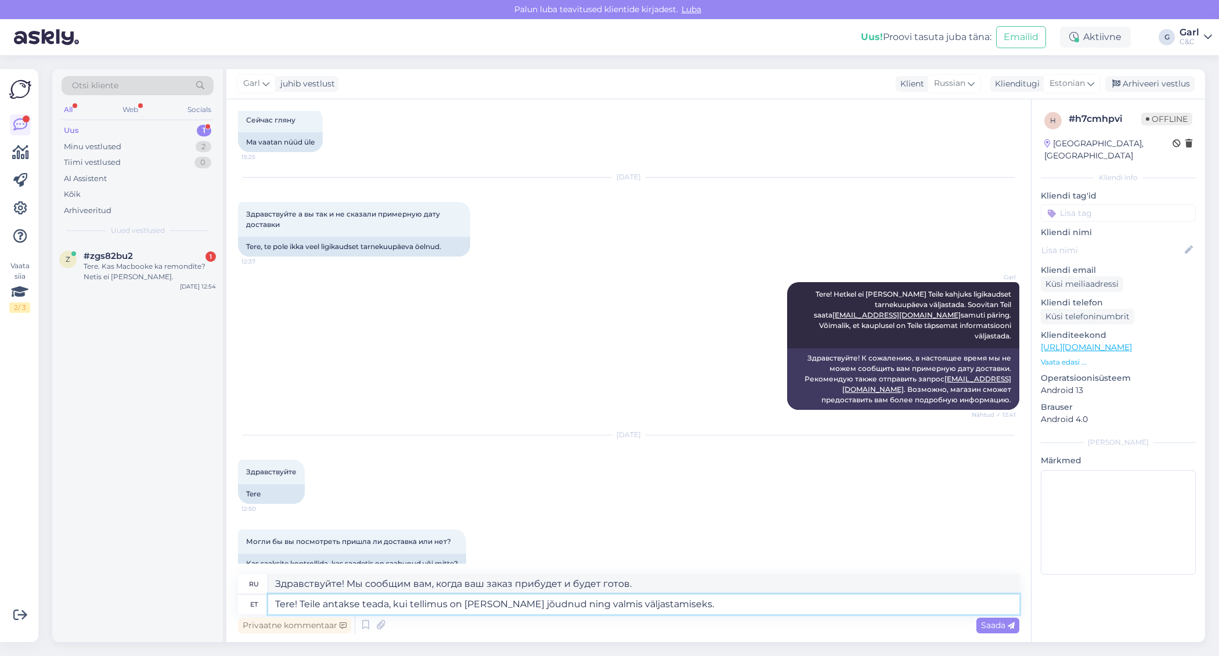
type textarea "Здравствуйте! Мы сообщим вам, когда ваш заказ прибудет и будет готов к доставке."
click at [361, 606] on textarea "Tere! Teile antakse teada, kui tellimus on [PERSON_NAME] jõudnud ning valmis vä…" at bounding box center [643, 605] width 751 height 20
type textarea "Tere! Teile antakse kauplusteada, kui tellimus on [PERSON_NAME] jõudnud ning va…"
type textarea "Здравствуйте! Мы сообщим вам, когда ваш заказ прибудет и будет готов к выдаче."
type textarea "Tere! Teile antakse kaupluse teada, kui tellimus on [PERSON_NAME] jõudnud ning …"
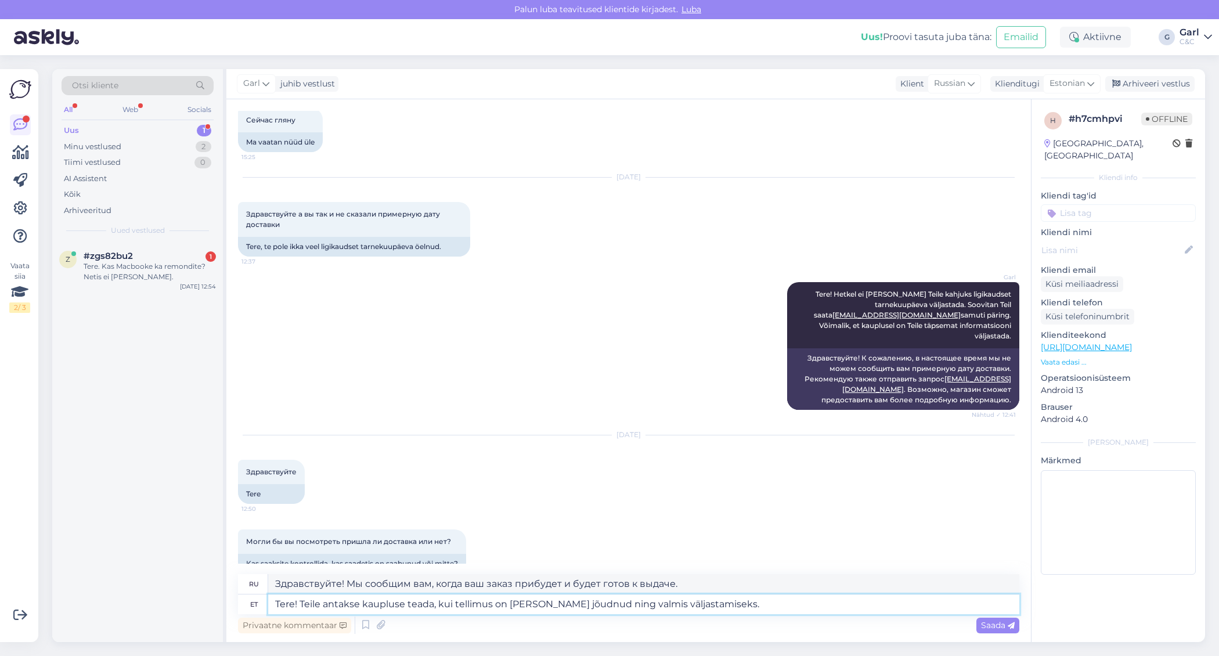
type textarea "Здравствуйте! [PERSON_NAME] сообщит вам, когда ваш заказ прибудет и будет готов…"
type textarea "Tere! Teile antakse kaupluse poteada, kui tellimus on [PERSON_NAME] jõudnud nin…"
type textarea "Здравствуйте! Вам сообщат адрес магазина, когда ваш заказ прибудет и будет гото…"
type textarea "Tere! Teile antakse kaupluse pooteada, kui tellimus on [PERSON_NAME] jõudnud ni…"
type textarea "Здравствуйте! Когда ваш заказ прибудет и будет готов к самовывозу, вам выдадут …"
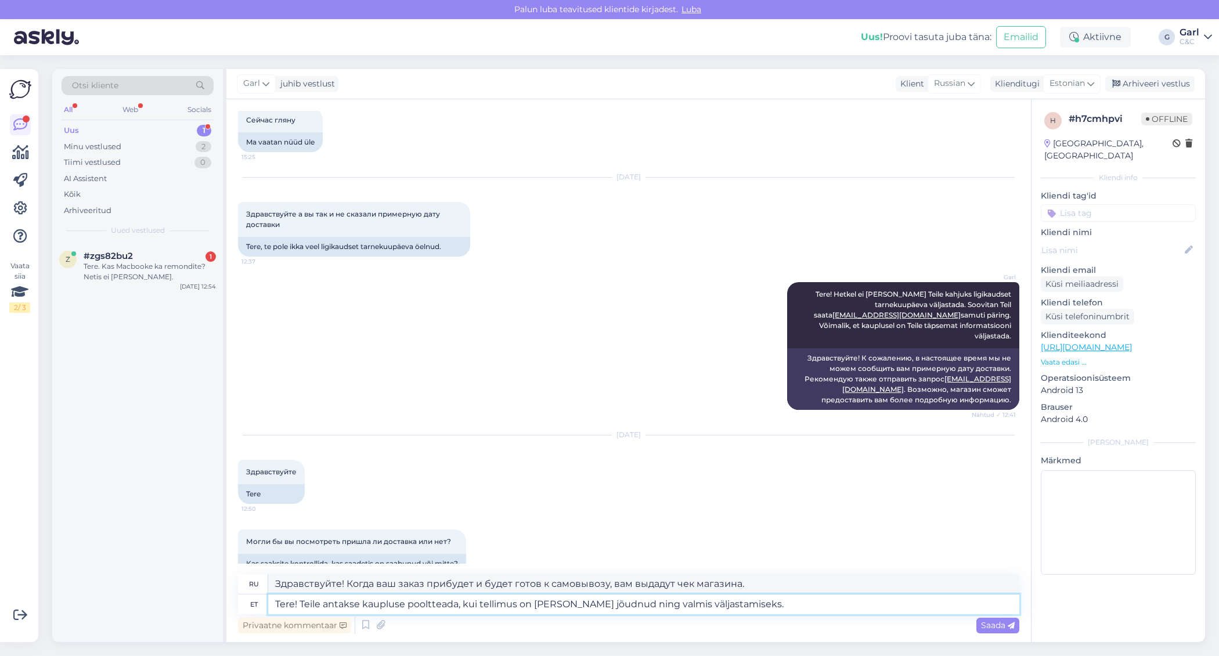
type textarea "Tere! Teile antakse kaupluse poolt teada, kui tellimus on [PERSON_NAME] jõudnud…"
type textarea "Здравствуйте! [PERSON_NAME] сообщит вам, когда ваш заказ прибудет и будет готов…"
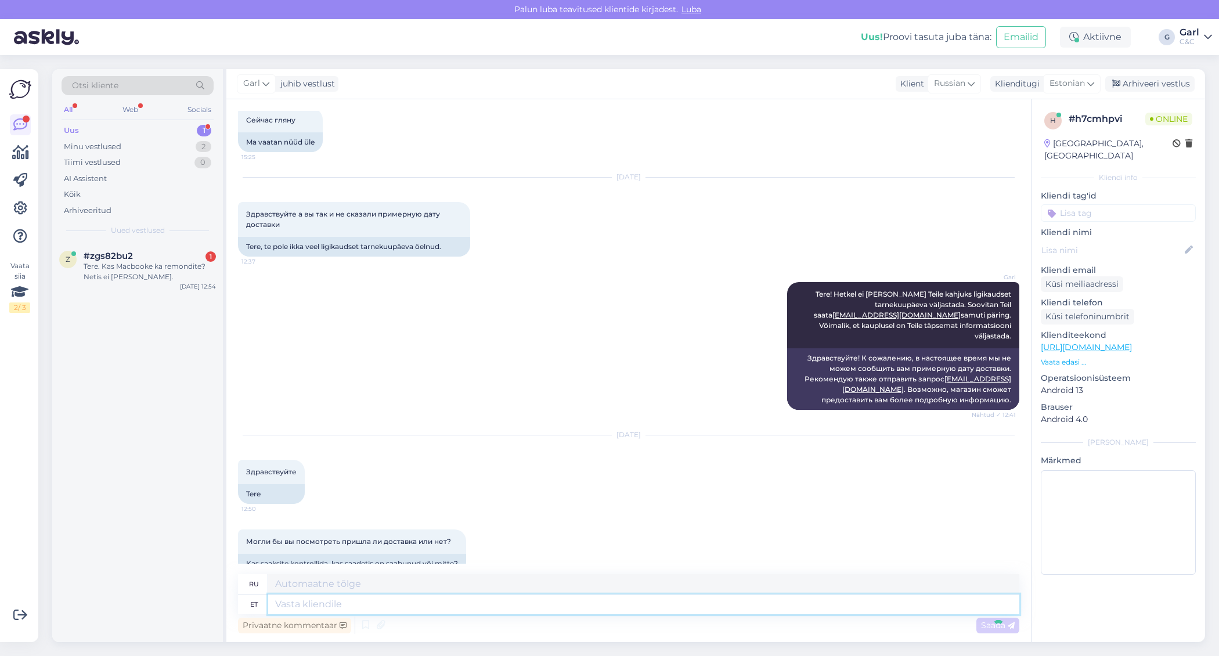
scroll to position [988, 0]
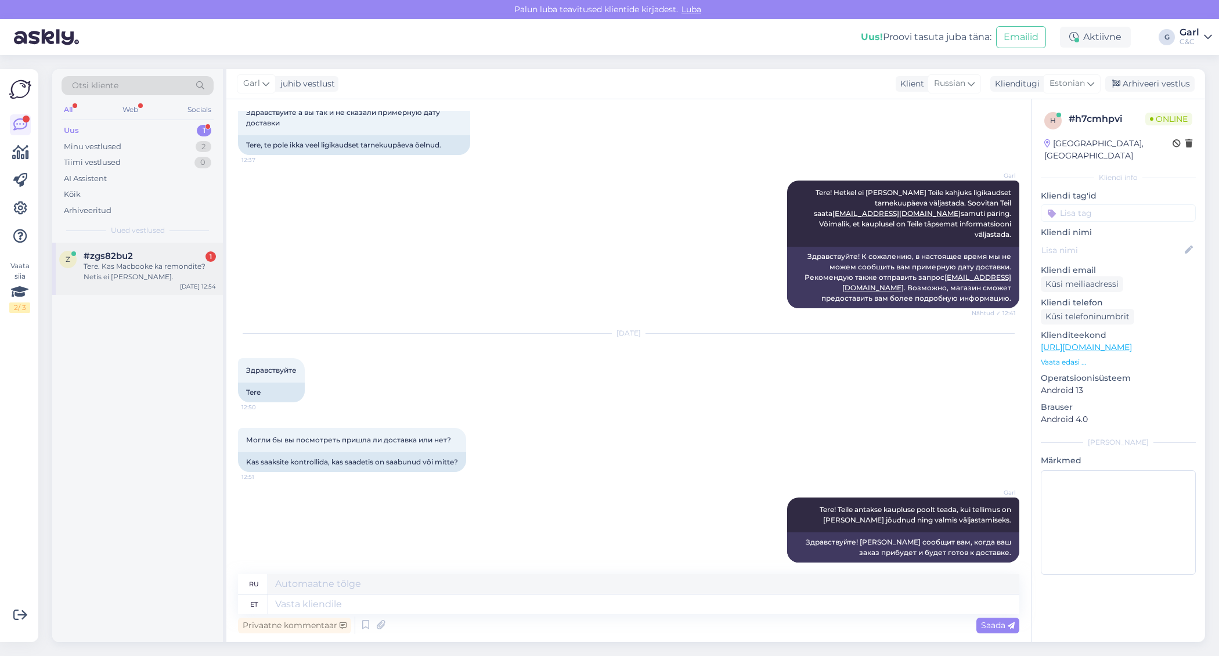
click at [142, 268] on div "Tere. Kas Macbooke ka remondite? Netis ei [PERSON_NAME]." at bounding box center [150, 271] width 132 height 21
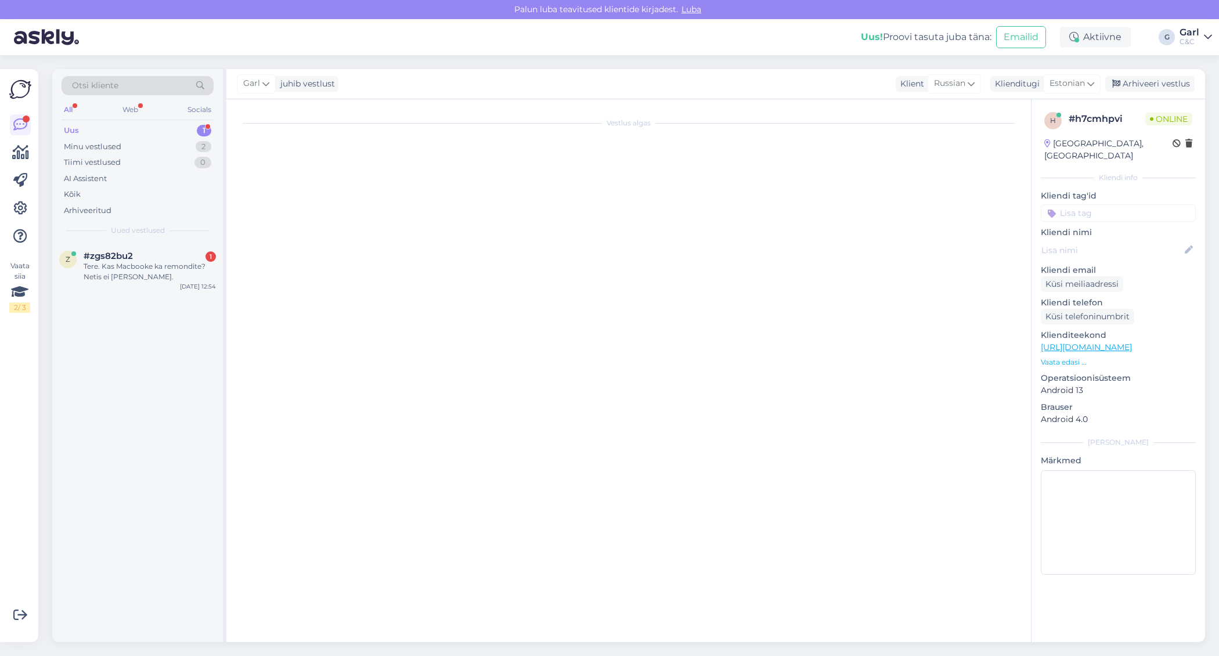
scroll to position [0, 0]
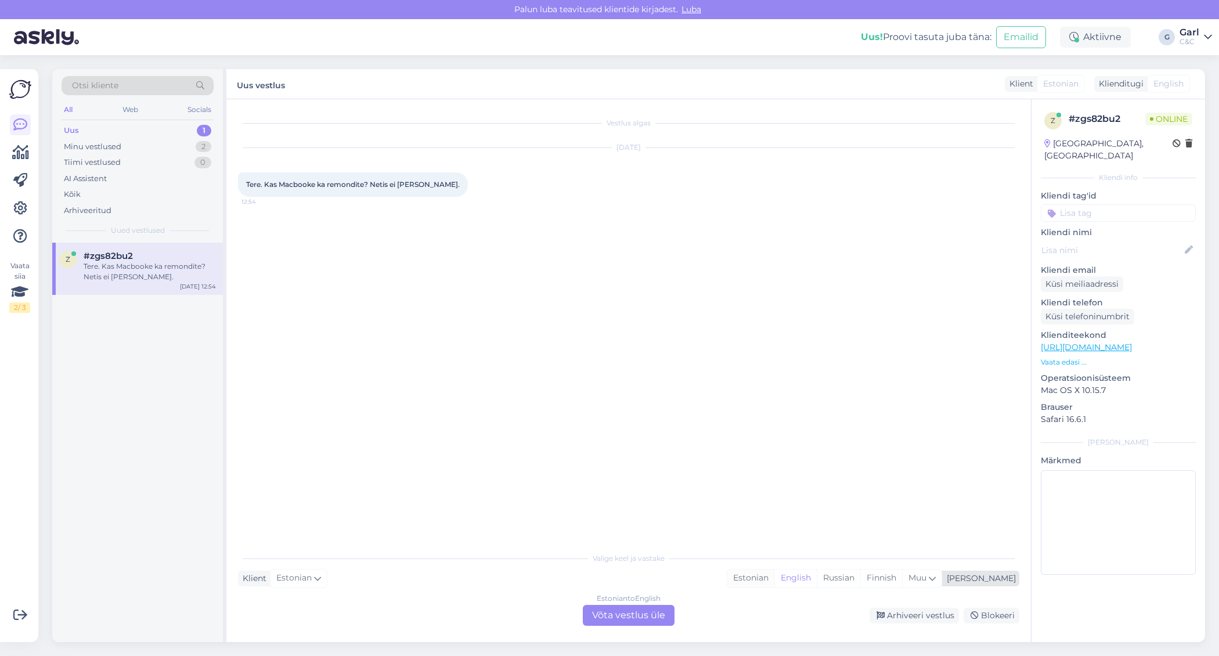
click at [775, 581] on div "Estonian" at bounding box center [751, 578] width 47 height 17
click at [616, 613] on div "Estonian to Estonian Võta vestlus üle" at bounding box center [629, 615] width 92 height 21
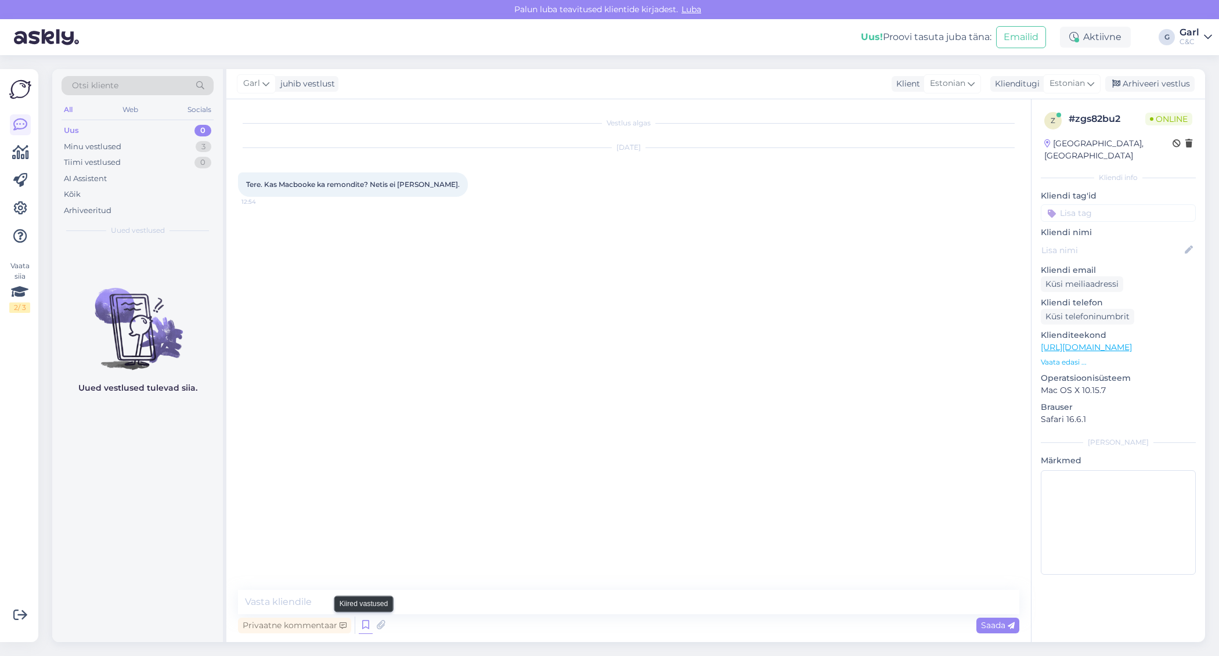
click at [368, 623] on icon at bounding box center [366, 625] width 14 height 17
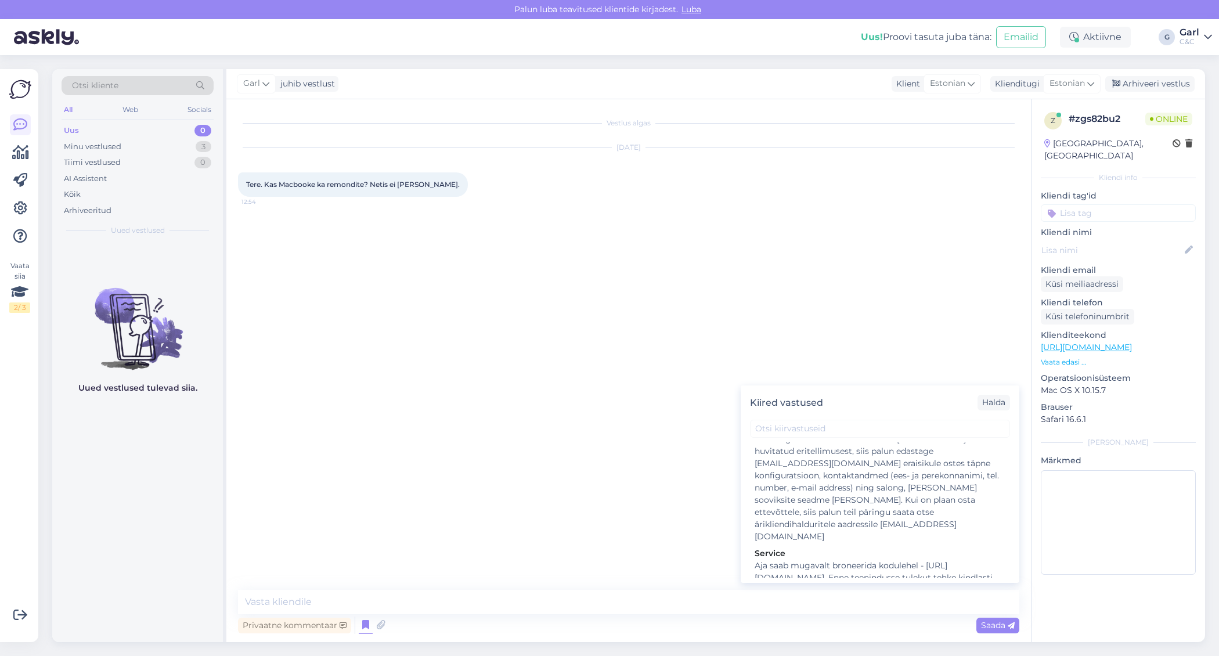
scroll to position [1740, 0]
click at [882, 560] on div "Hooldusesse saab aega broneerida kodulehel - [URL][DOMAIN_NAME]. Enne hoolduses…" at bounding box center [880, 596] width 251 height 73
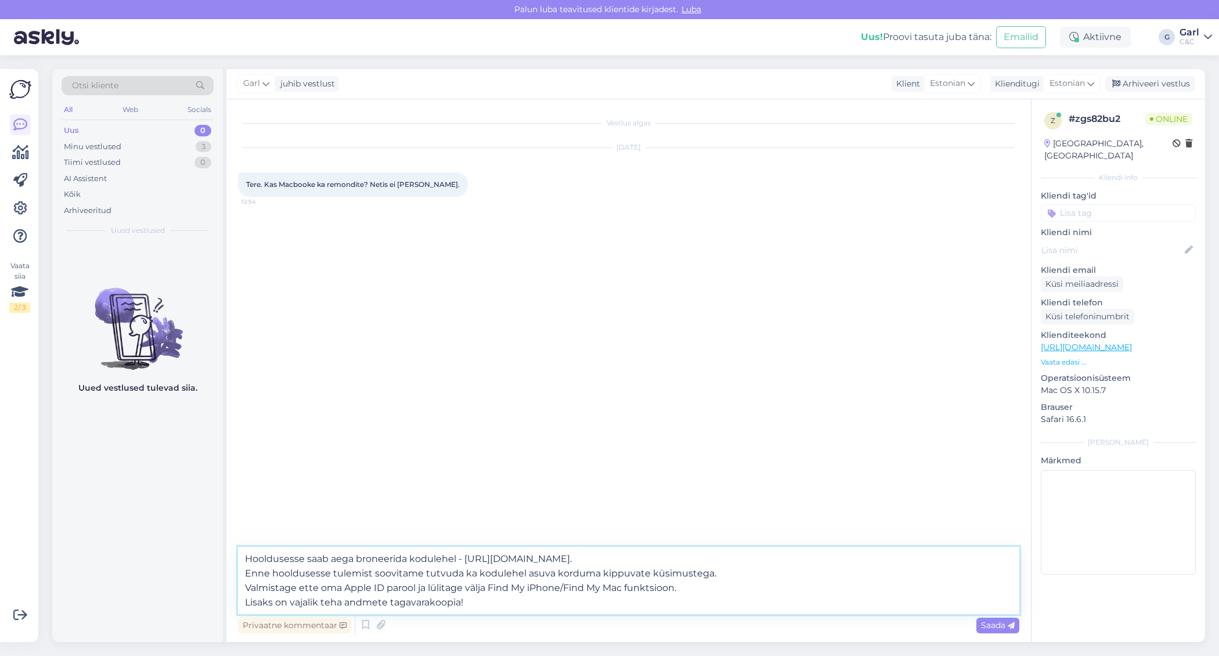
click at [245, 557] on textarea "Hooldusesse saab aega broneerida kodulehel - [URL][DOMAIN_NAME]. Enne hoolduses…" at bounding box center [629, 580] width 782 height 67
type textarea "Tere! Remondime. Hooldusesse saab aega broneerida kodulehel - [URL][DOMAIN_NAME…"
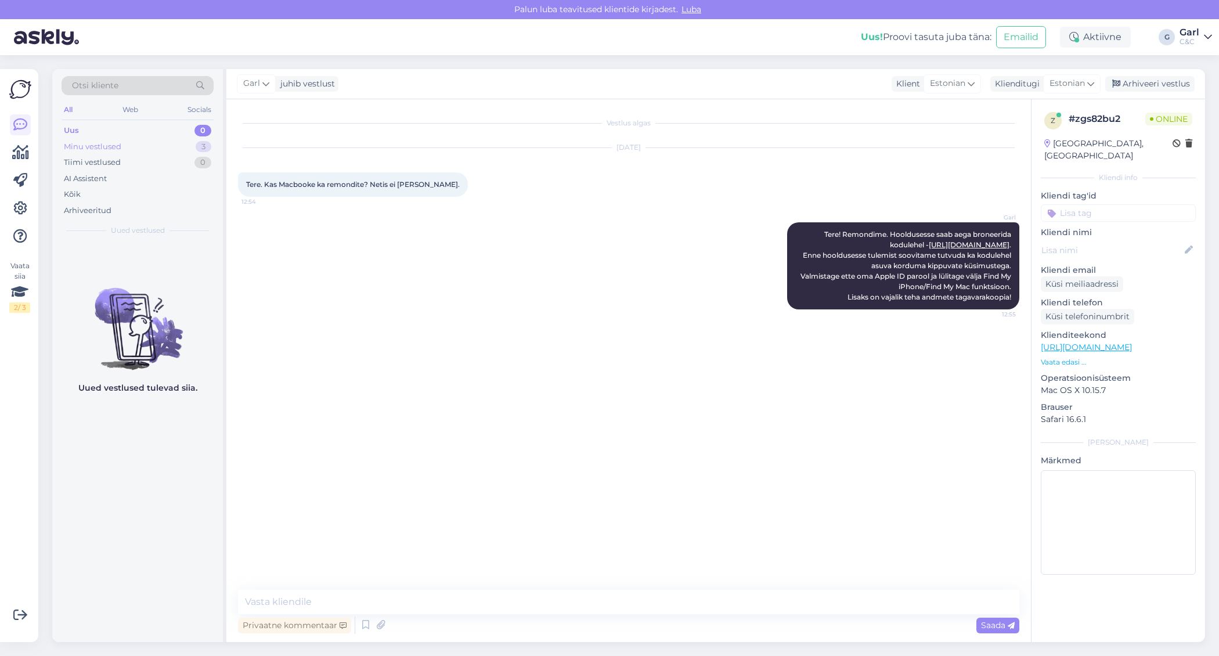
click at [151, 152] on div "Minu vestlused 3" at bounding box center [138, 147] width 152 height 16
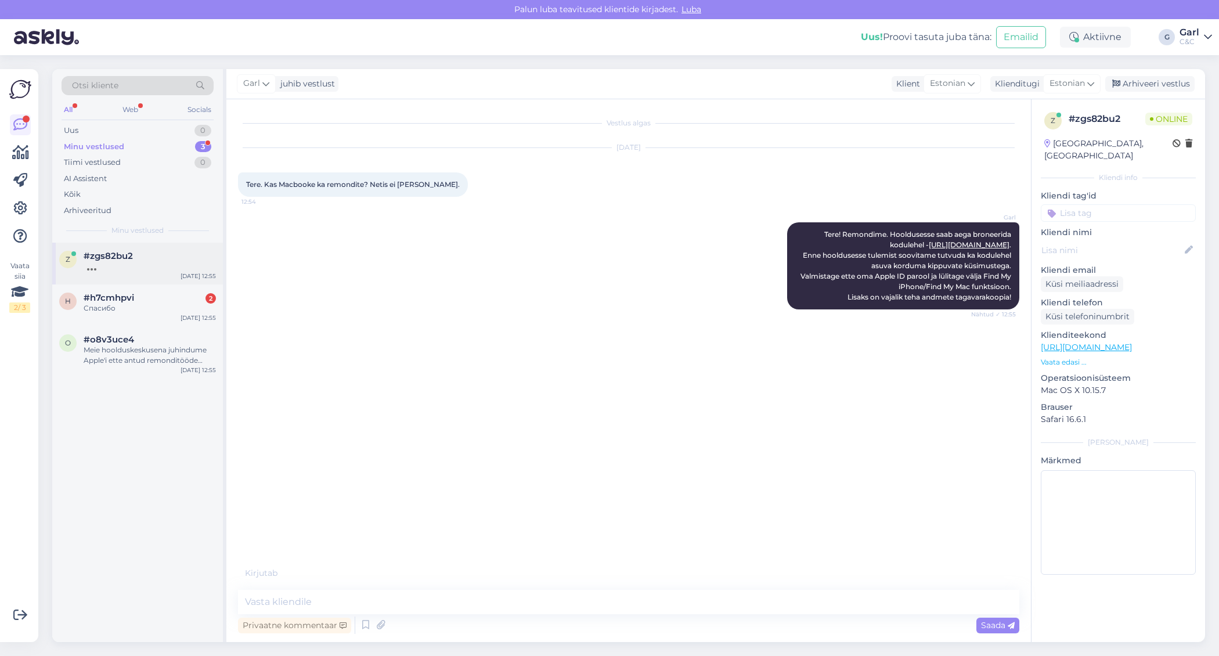
click at [156, 272] on div "z #zgs82bu2 [DATE] 12:55" at bounding box center [137, 264] width 171 height 42
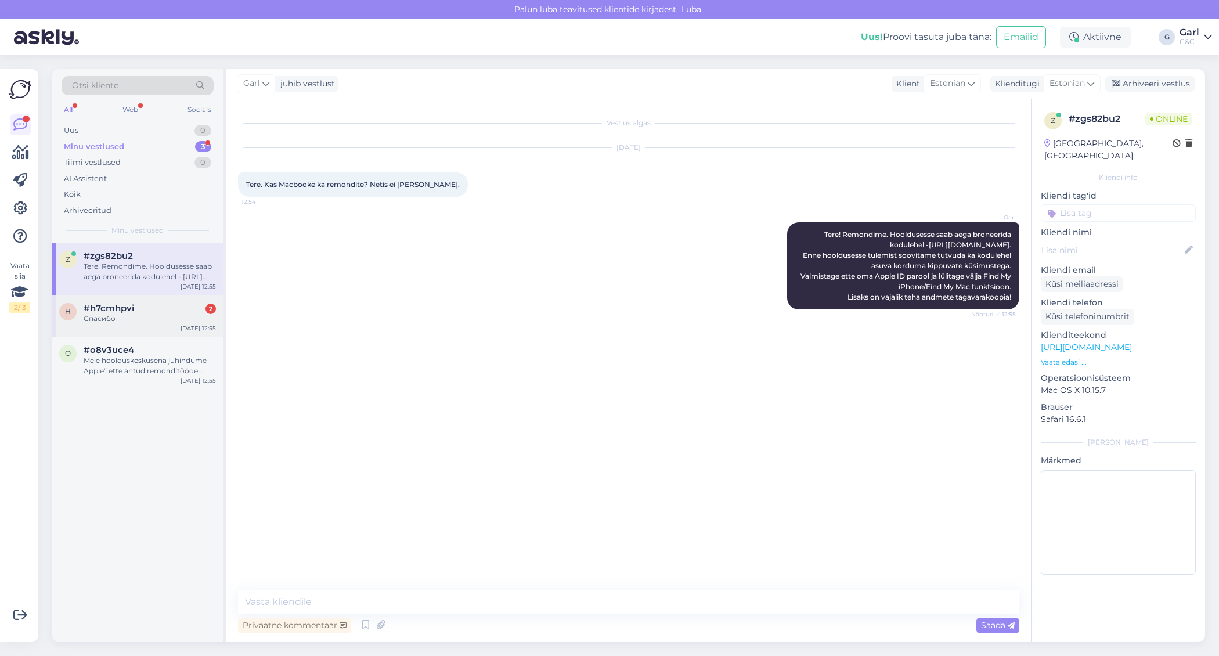
click at [178, 317] on div "Спасибо" at bounding box center [150, 319] width 132 height 10
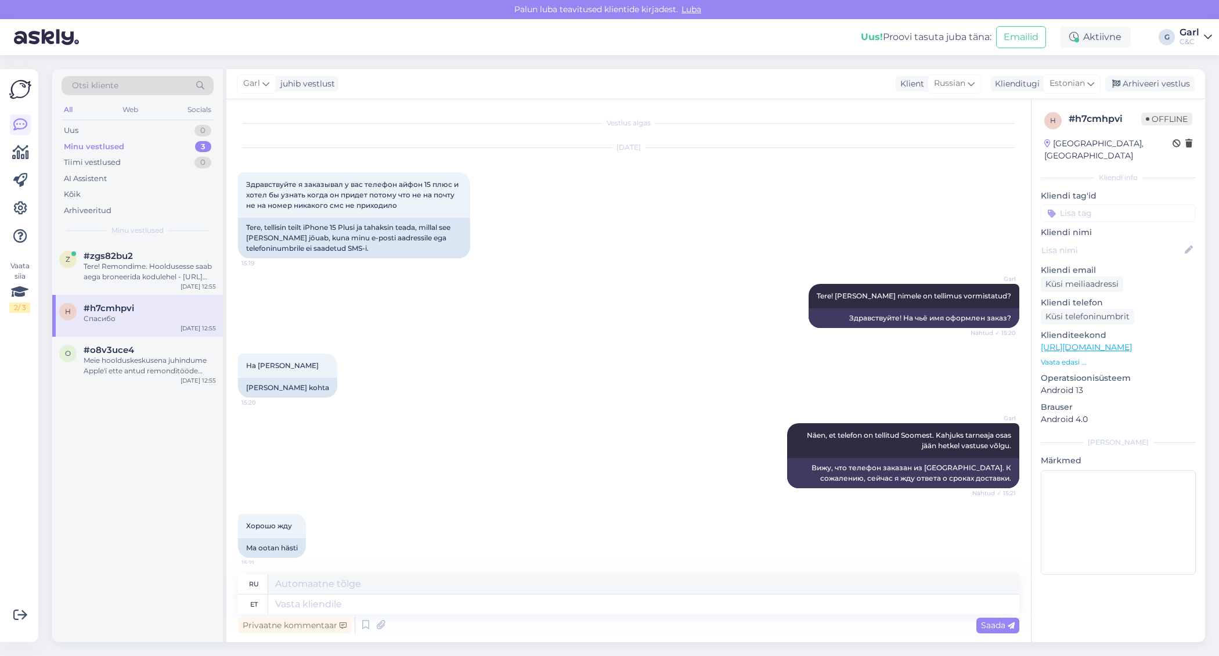
scroll to position [1128, 0]
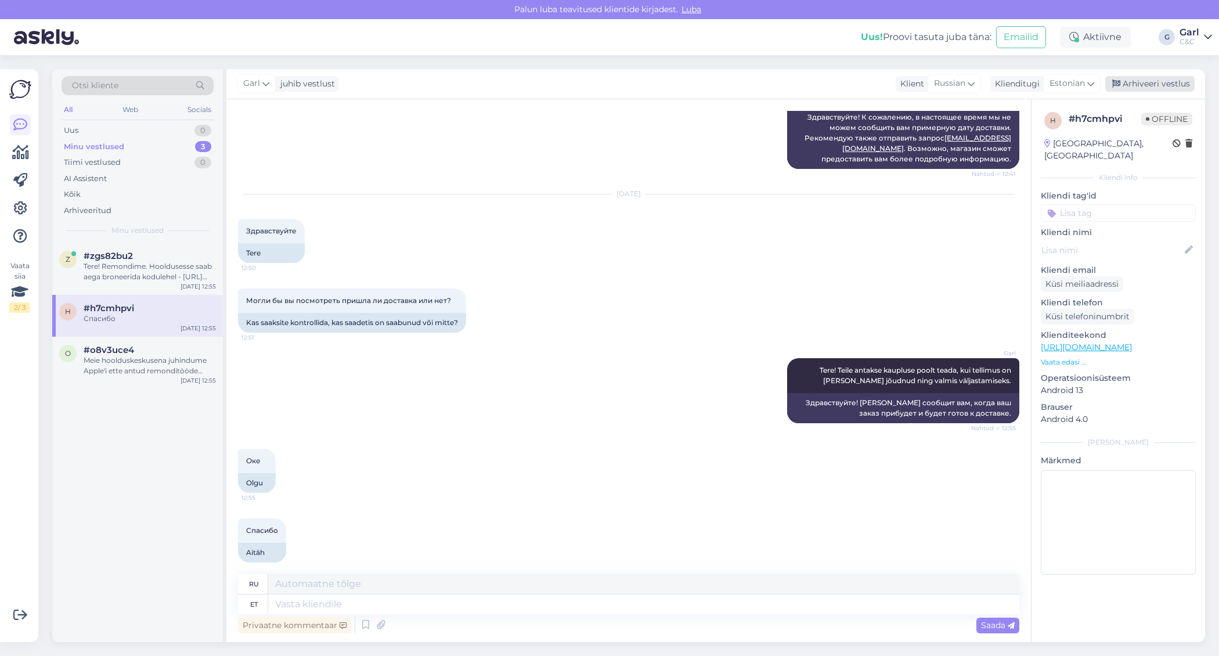
click at [1148, 82] on div "Arhiveeri vestlus" at bounding box center [1150, 84] width 89 height 16
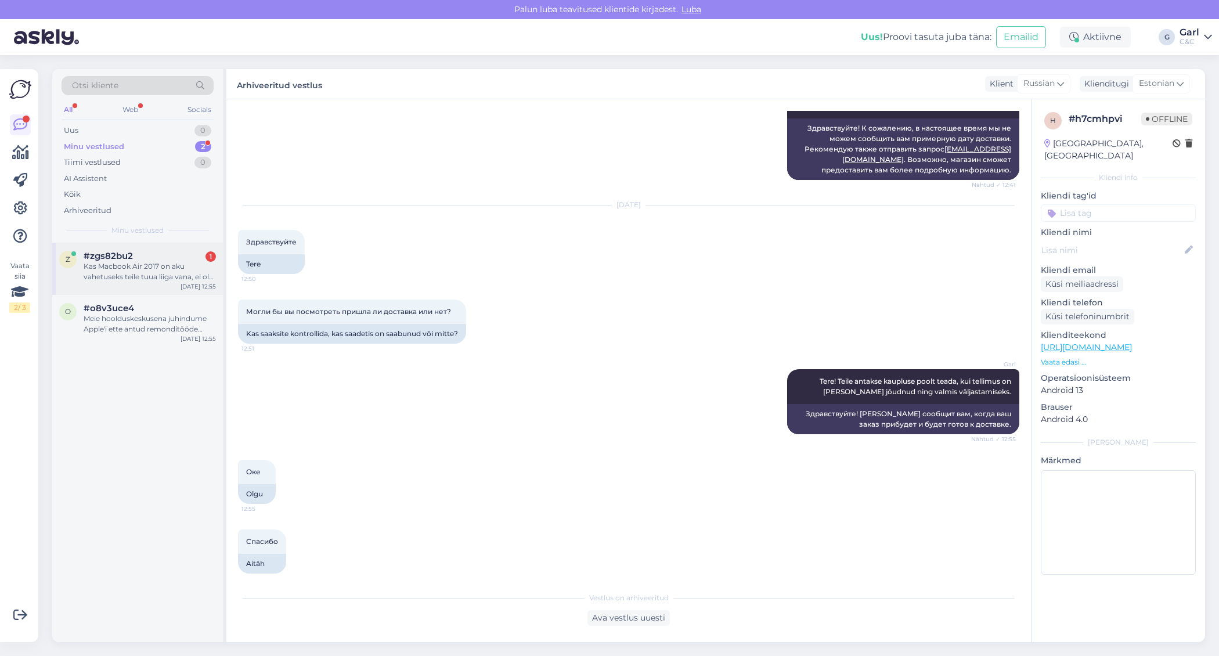
click at [198, 278] on div "Kas Macbook Air 2017 on aku vahetuseks teile tuua liiga vana, ei ole akut asend…" at bounding box center [150, 271] width 132 height 21
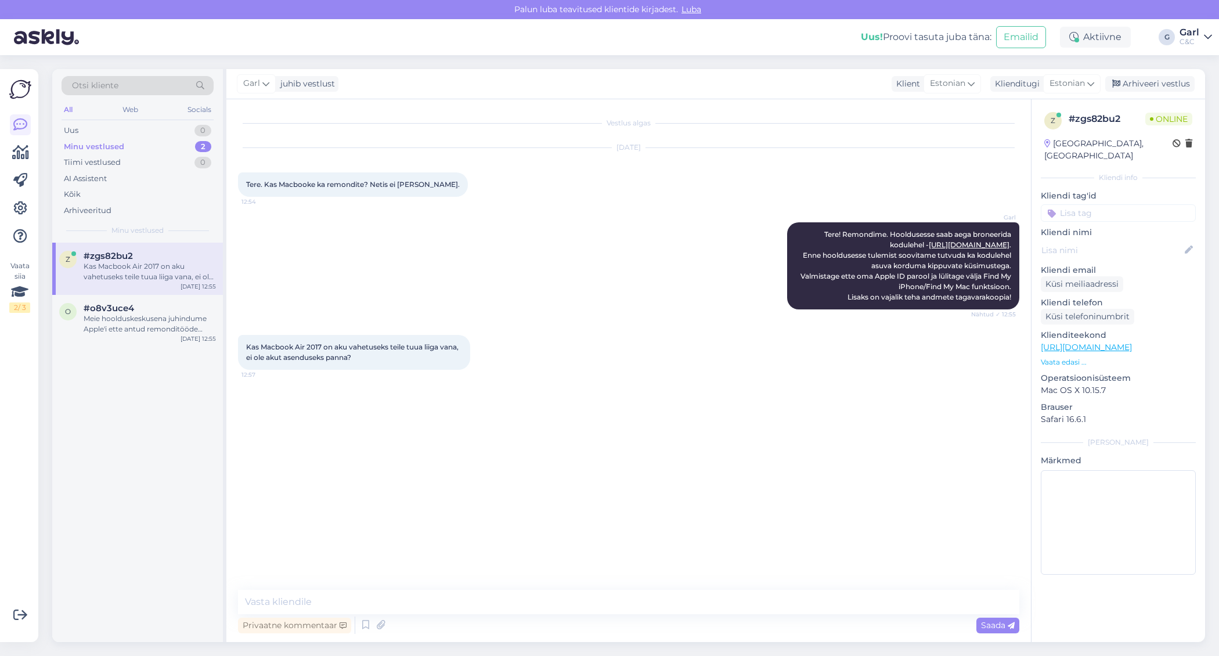
scroll to position [0, 0]
click at [464, 588] on div "Vestlus algas [DATE] Tere. Kas Macbooke ka remondite? Netis ei [PERSON_NAME]. 1…" at bounding box center [628, 370] width 805 height 543
click at [458, 596] on textarea at bounding box center [629, 602] width 782 height 24
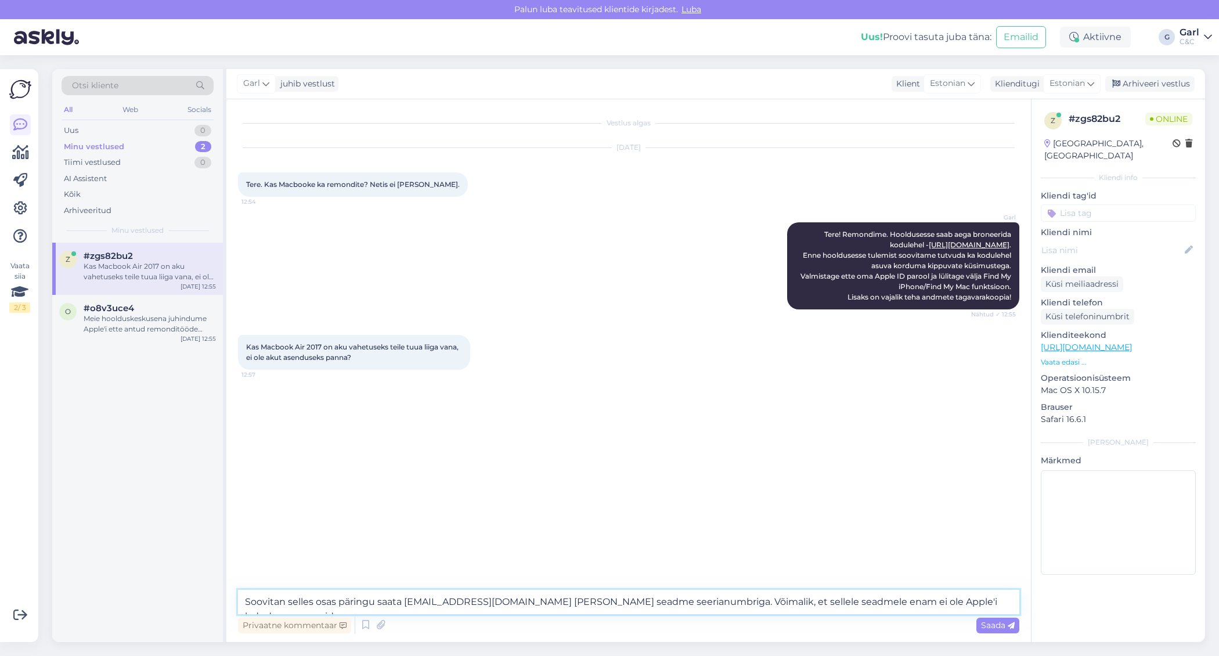
type textarea "Soovitan selles osas päringu saata [EMAIL_ADDRESS][DOMAIN_NAME] [PERSON_NAME] s…"
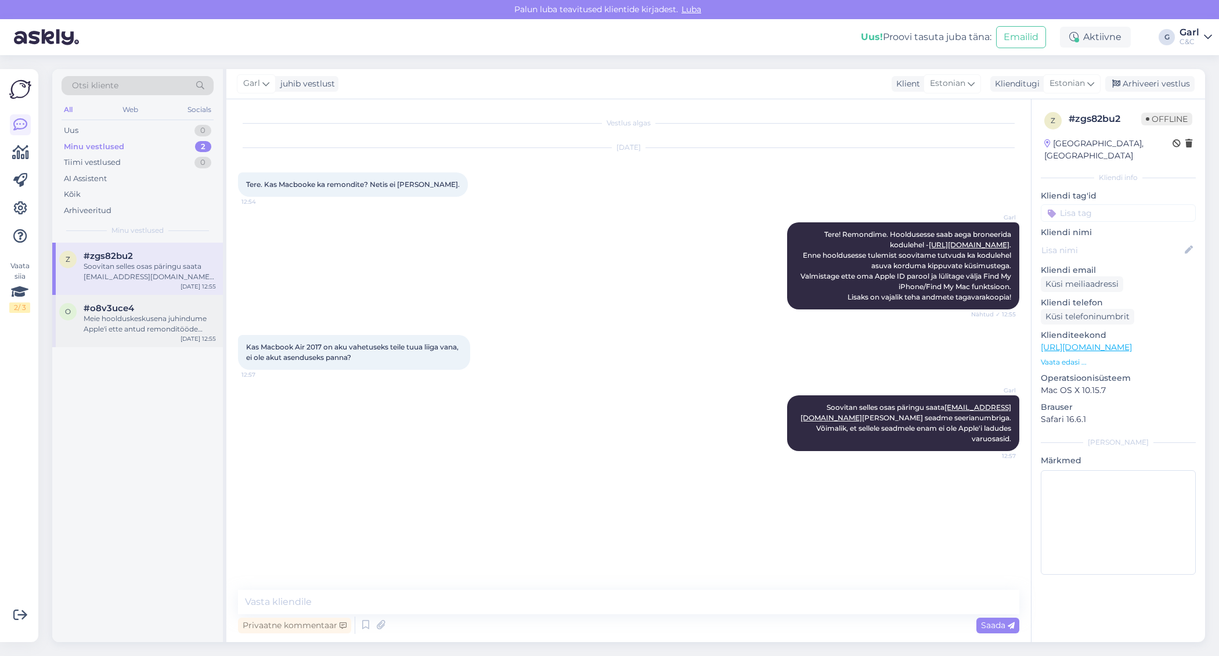
click at [193, 325] on div "Meie hoolduskeskusena juhindume Apple'i ette antud remonditööde juhistest." at bounding box center [150, 324] width 132 height 21
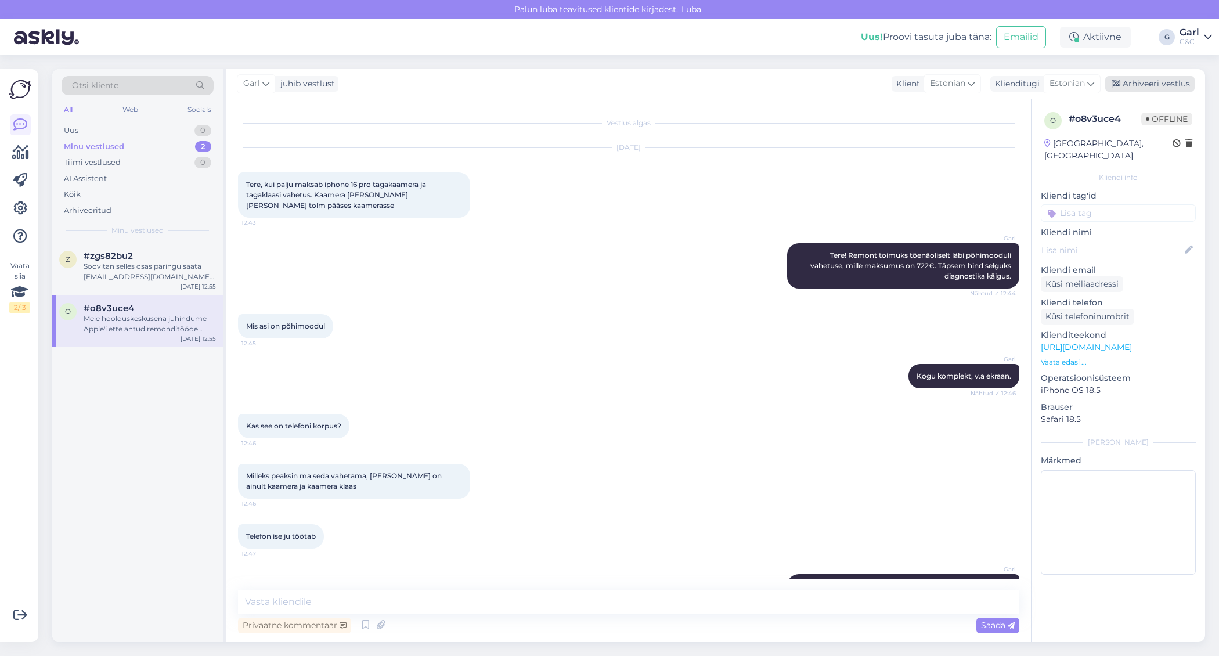
click at [1175, 84] on div "Arhiveeri vestlus" at bounding box center [1150, 84] width 89 height 16
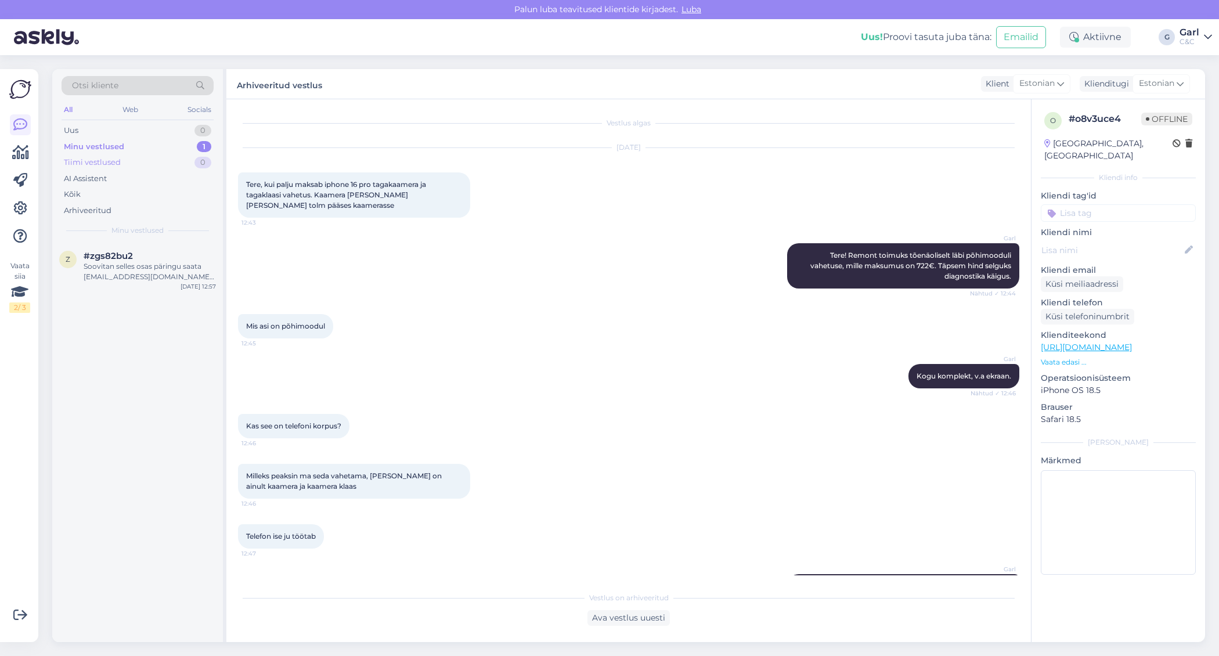
click at [185, 157] on div "Tiimi vestlused 0" at bounding box center [138, 162] width 152 height 16
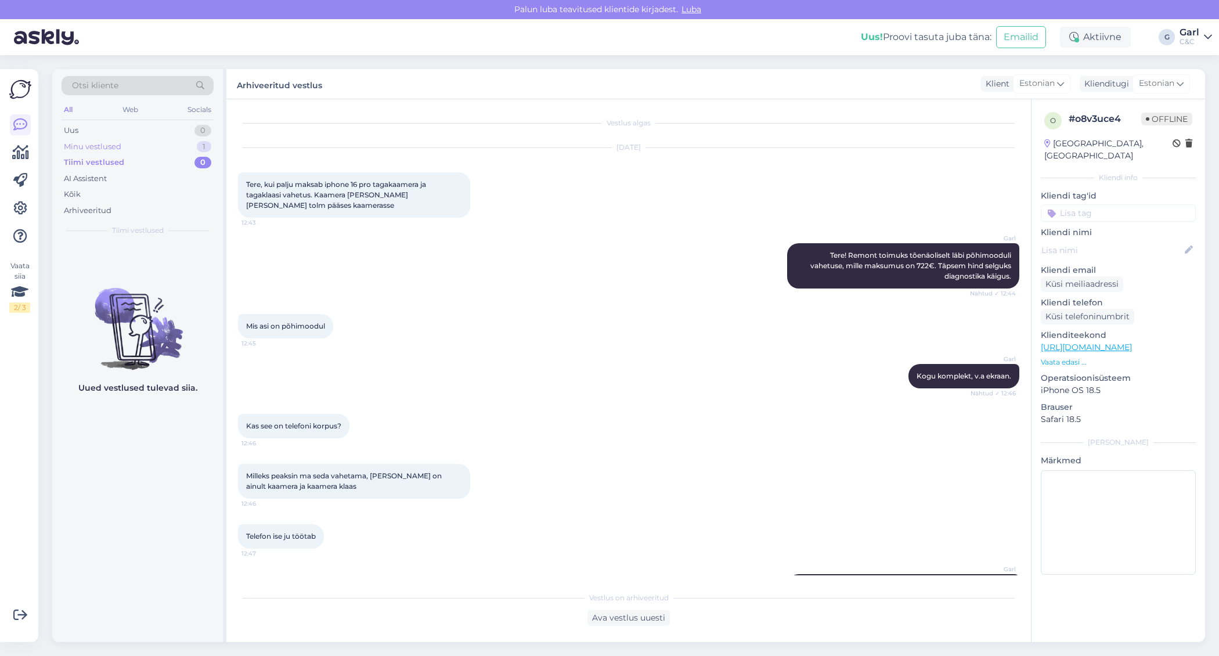
click at [185, 146] on div "Minu vestlused 1" at bounding box center [138, 147] width 152 height 16
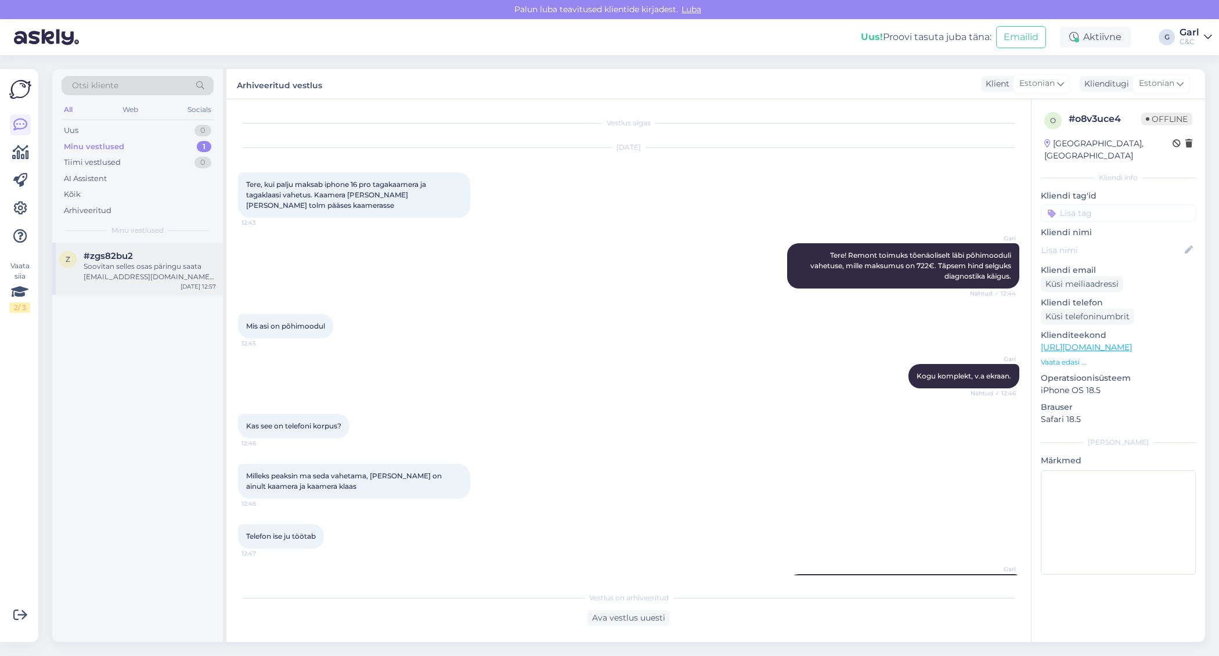
click at [179, 285] on div "z #zgs82bu2 Soovitan selles osas päringu saata [EMAIL_ADDRESS][DOMAIN_NAME] [PE…" at bounding box center [137, 269] width 171 height 52
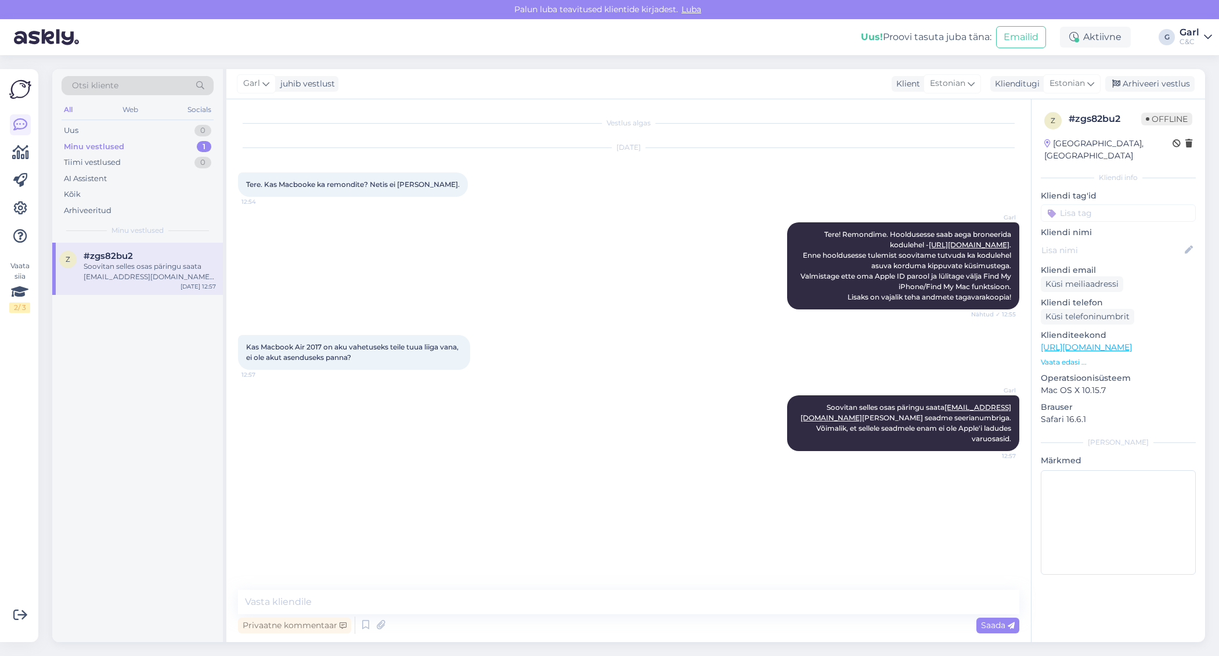
click at [563, 483] on div "Vestlus algas [DATE] Tere. Kas Macbooke ka remondite? Netis ei [PERSON_NAME]. 1…" at bounding box center [634, 345] width 792 height 469
click at [1140, 84] on div "Arhiveeri vestlus" at bounding box center [1150, 84] width 89 height 16
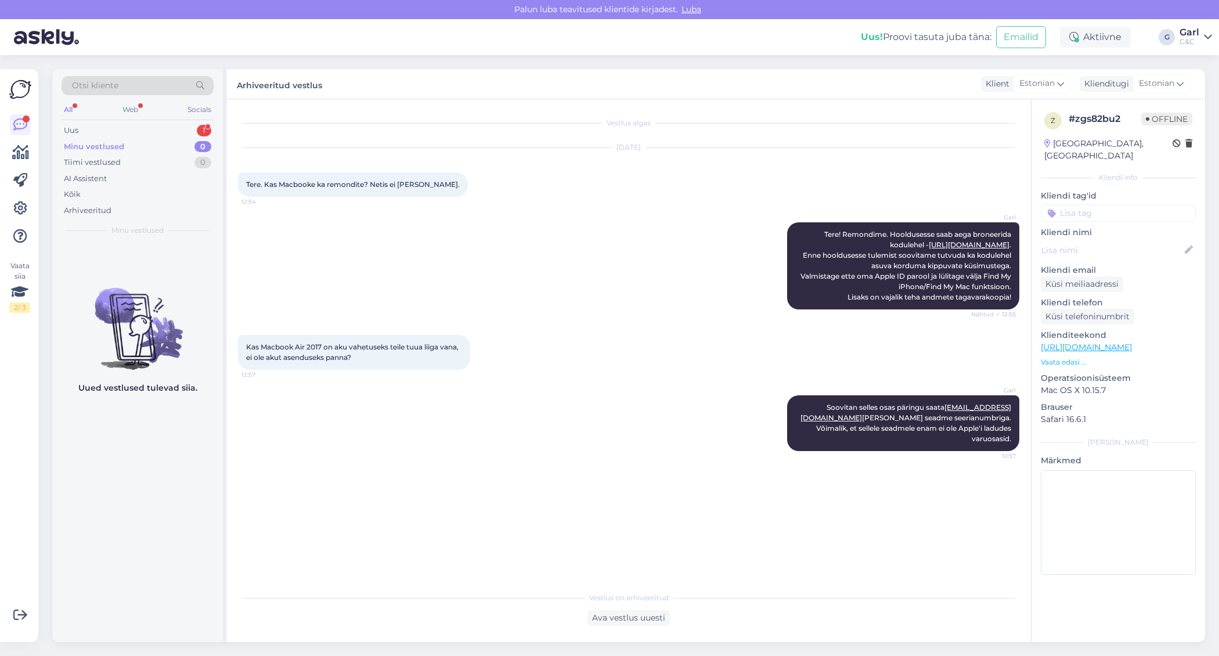
click at [160, 118] on div "All Web Socials" at bounding box center [138, 111] width 152 height 18
click at [159, 121] on div "Otsi kliente All Web Socials Uus 1 Minu vestlused 0 Tiimi vestlused 0 AI Assist…" at bounding box center [137, 156] width 171 height 174
click at [157, 125] on div "Uus 1" at bounding box center [138, 131] width 152 height 16
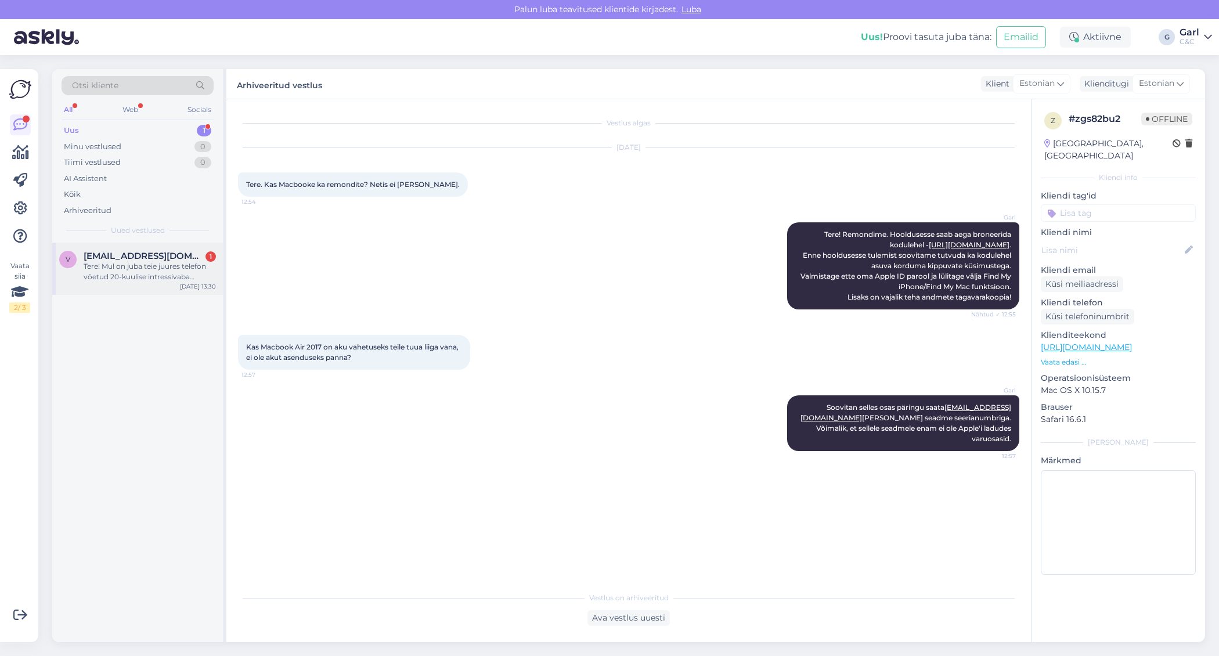
click at [170, 272] on div "Tere! Mul on juba teie juures telefon võetud 20-kuulise intressivaba järelmaksu…" at bounding box center [150, 271] width 132 height 21
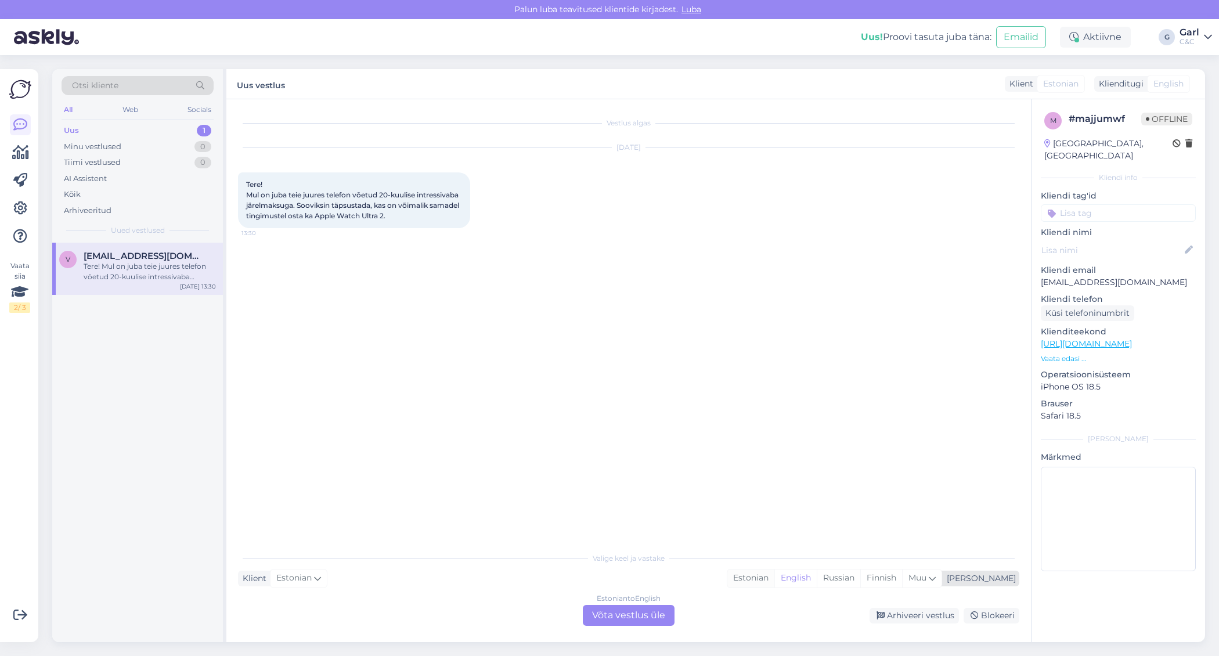
click at [775, 580] on div "Estonian" at bounding box center [751, 578] width 47 height 17
click at [653, 617] on div "Estonian to Estonian Võta vestlus üle" at bounding box center [629, 615] width 92 height 21
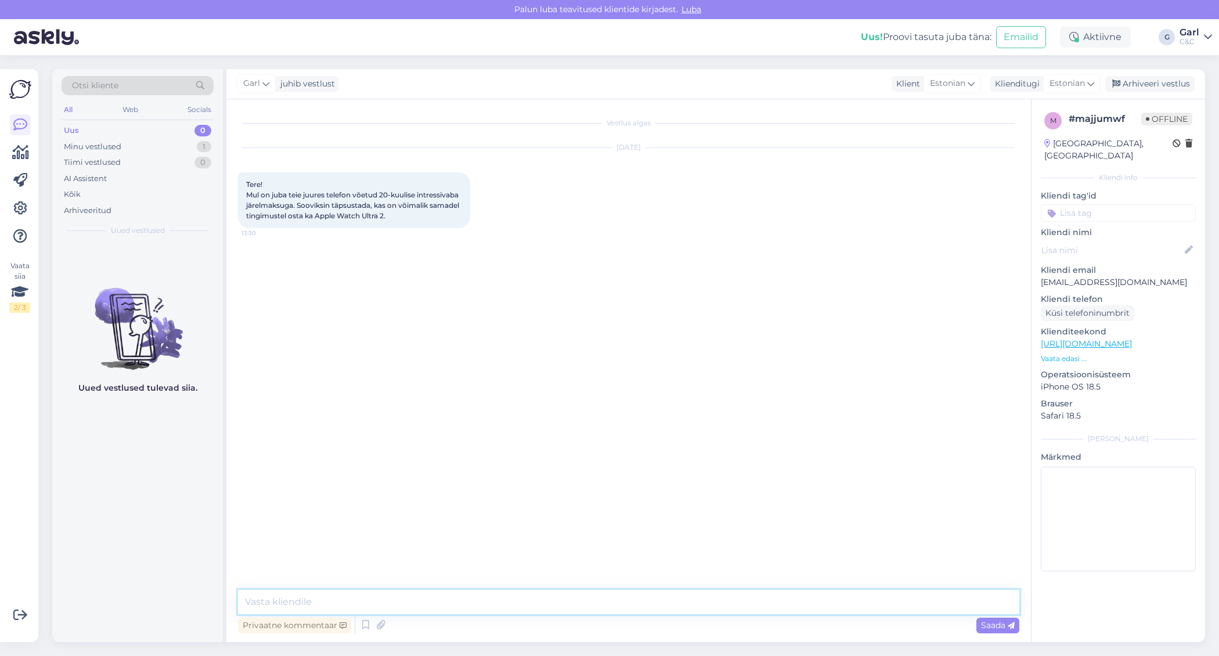
click at [653, 604] on textarea at bounding box center [629, 602] width 782 height 24
paste textarea "[URL][DOMAIN_NAME]"
type textarea "Tere! Hetkel on käimas intressivaba kampaania, kuid 12-kuulise 0% intressiga Ap…"
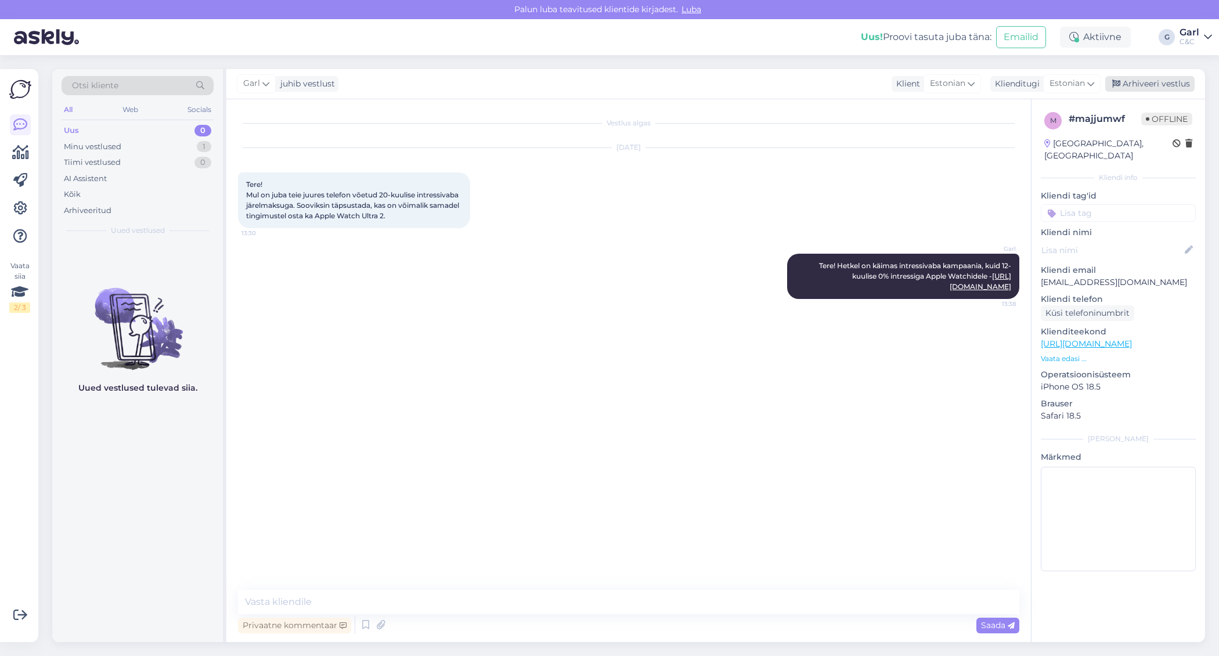
click at [1161, 87] on div "Arhiveeri vestlus" at bounding box center [1150, 84] width 89 height 16
click at [1108, 44] on div "Aktiivne" at bounding box center [1095, 37] width 71 height 21
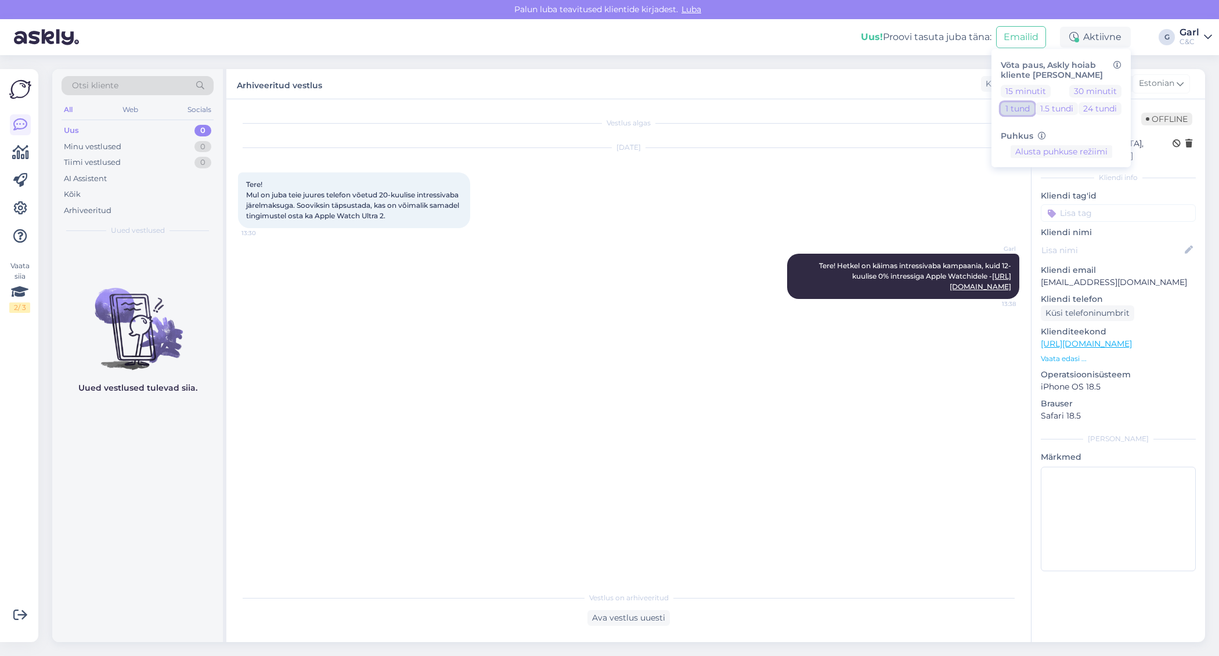
click at [1027, 111] on button "1 tund" at bounding box center [1018, 108] width 34 height 13
